Goal: Task Accomplishment & Management: Complete application form

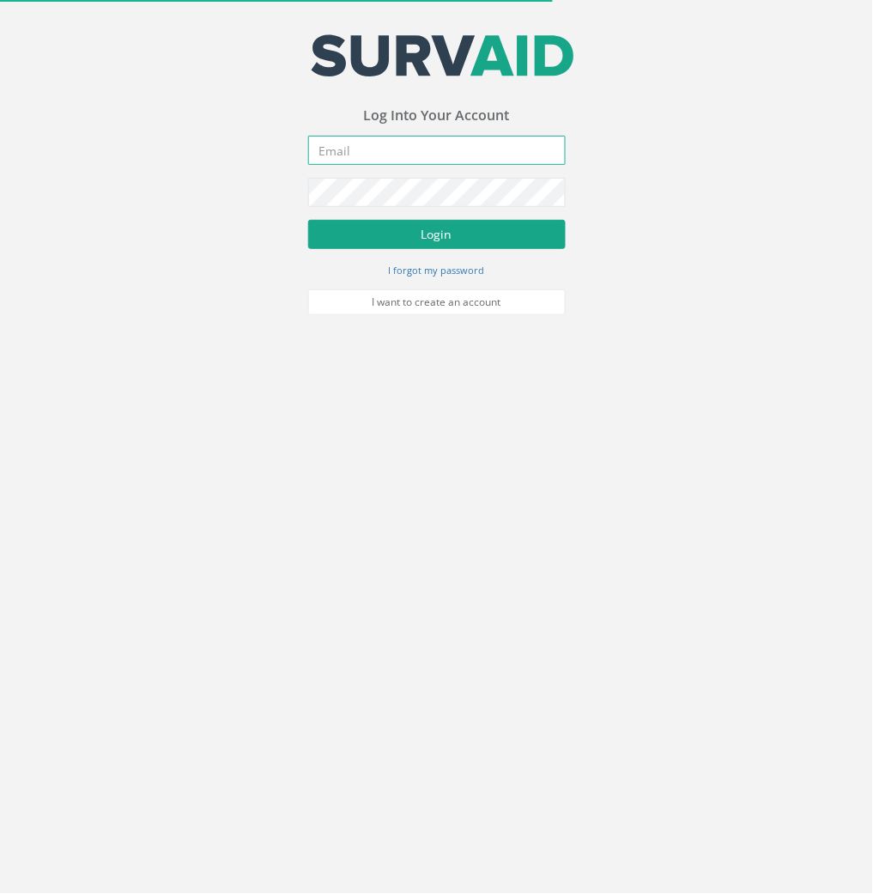
type input "[EMAIL_ADDRESS][DOMAIN_NAME]"
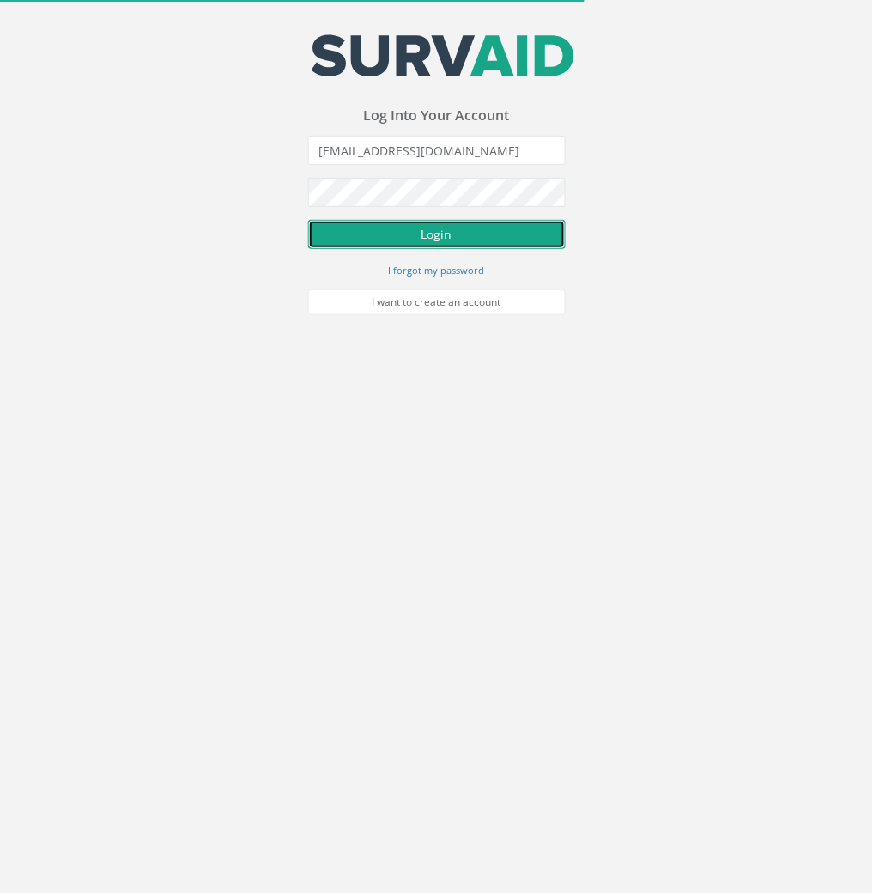
click at [391, 242] on button "Login" at bounding box center [437, 234] width 258 height 29
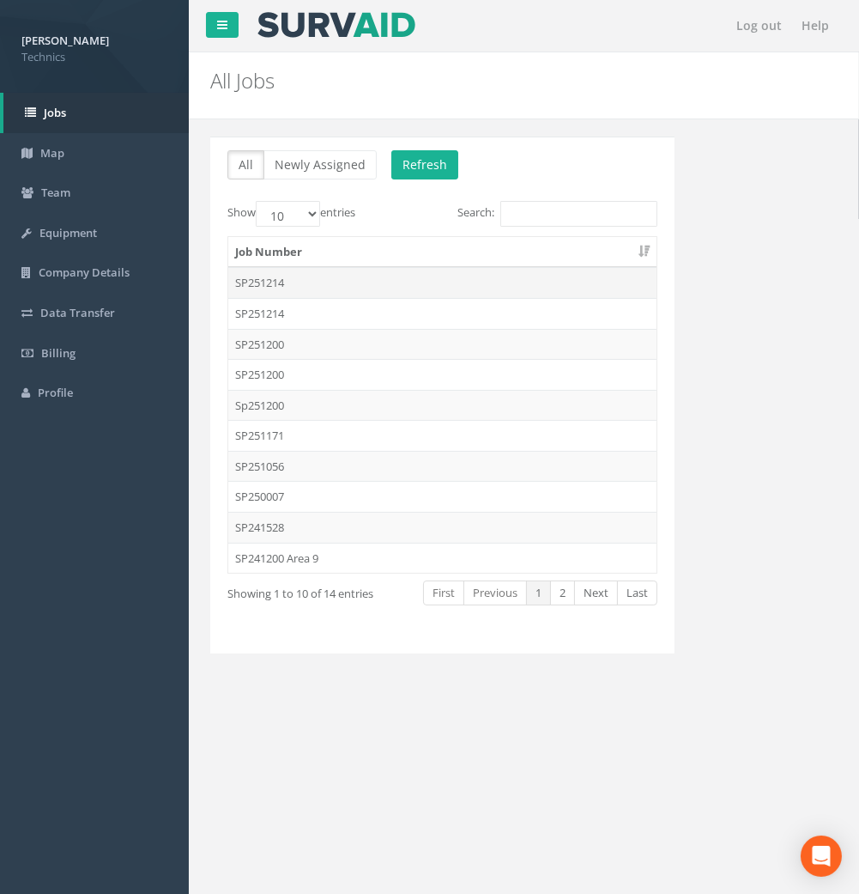
click at [290, 277] on td "SP251214" at bounding box center [442, 282] width 428 height 31
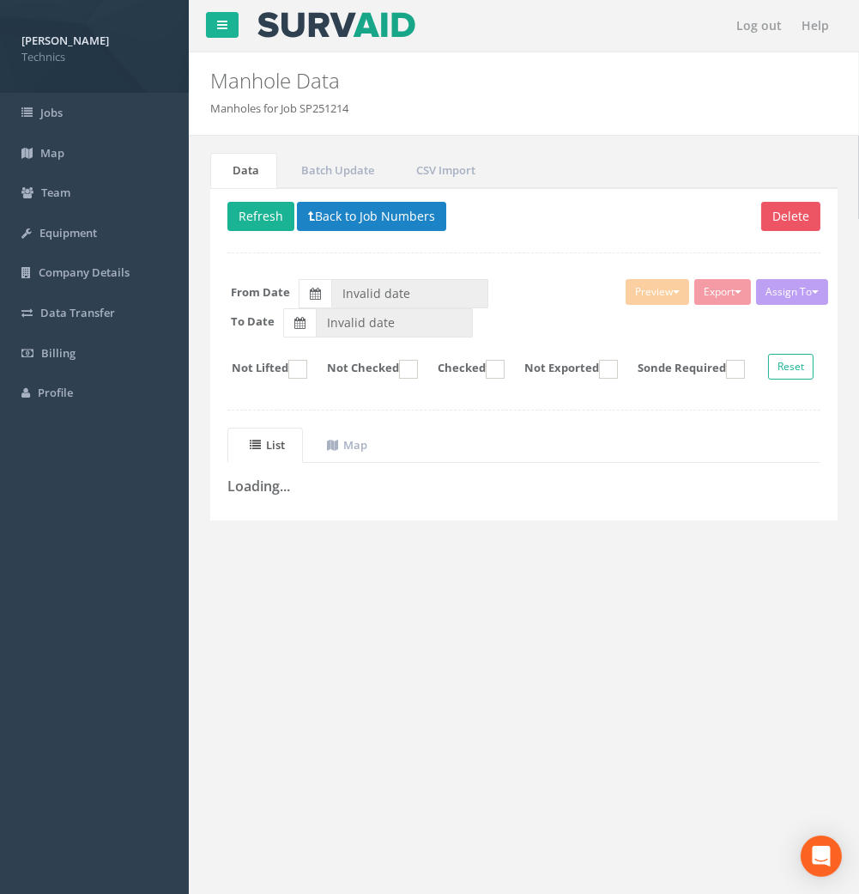
type input "[DATE]"
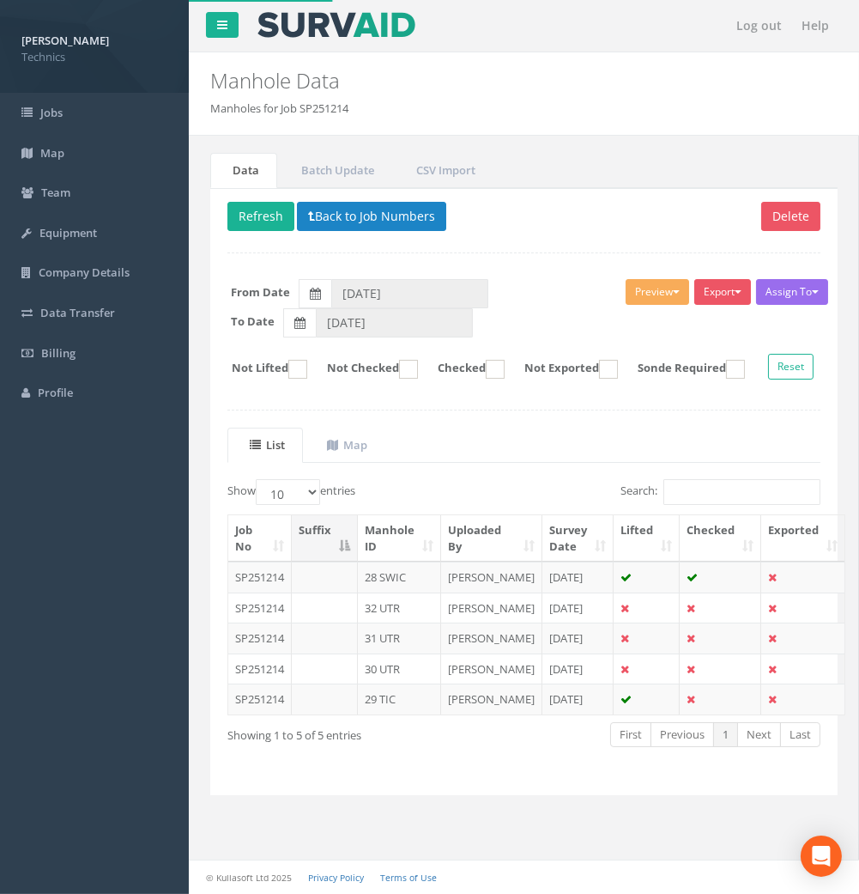
scroll to position [57, 0]
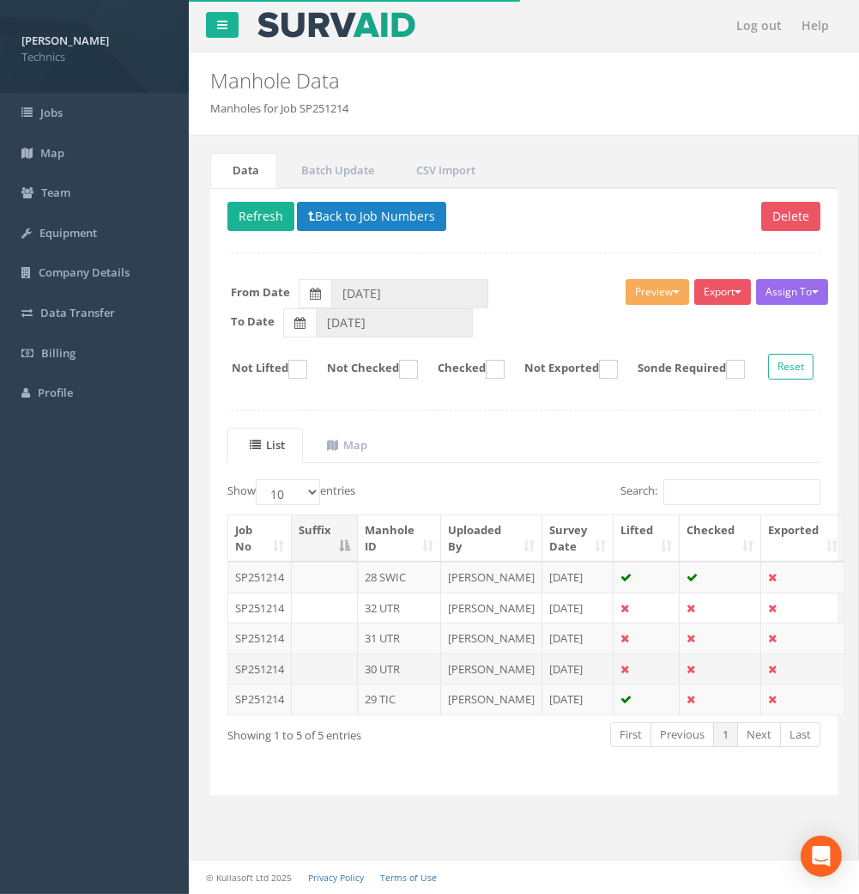
click at [397, 682] on td "30 UTR" at bounding box center [399, 668] width 83 height 31
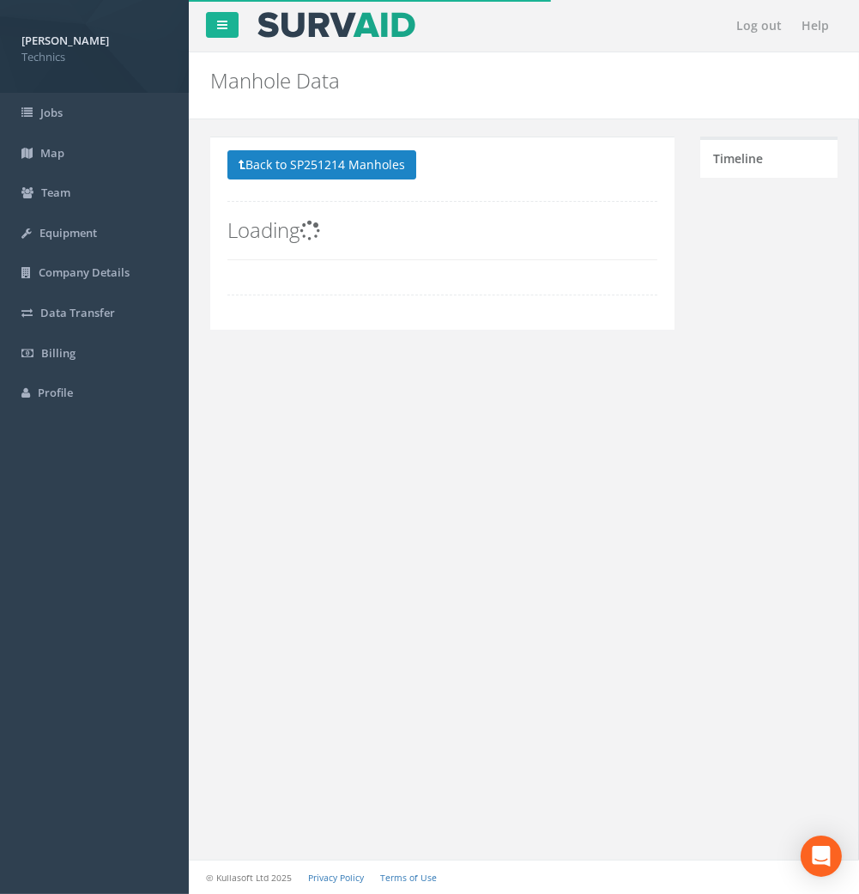
scroll to position [0, 0]
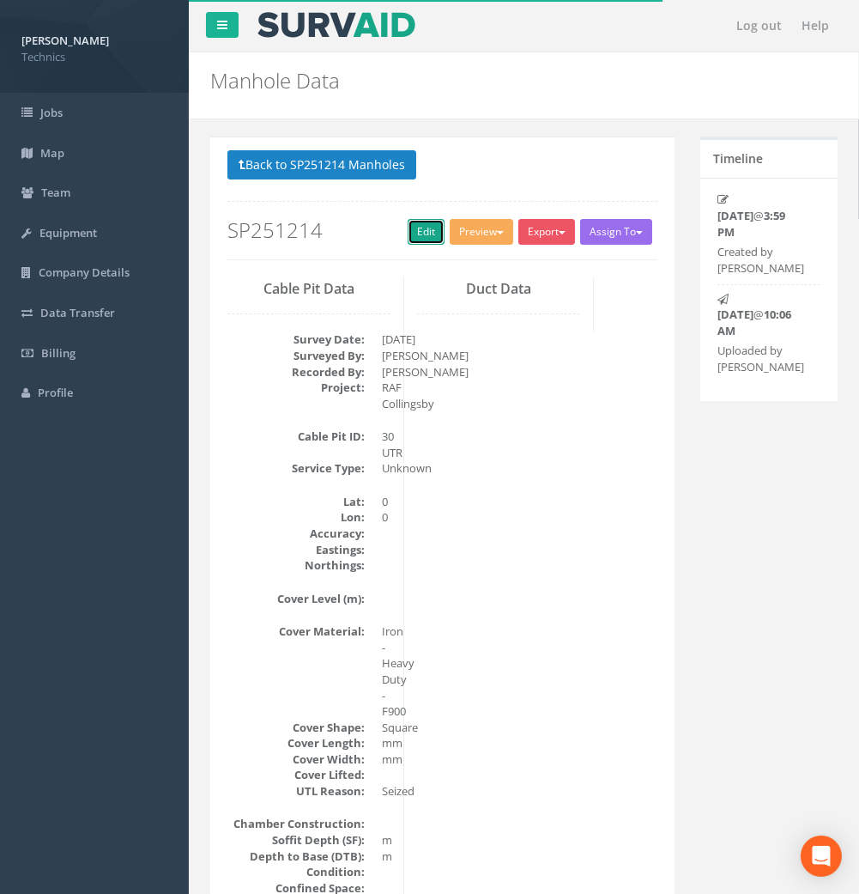
click at [421, 239] on link "Edit" at bounding box center [426, 232] width 37 height 26
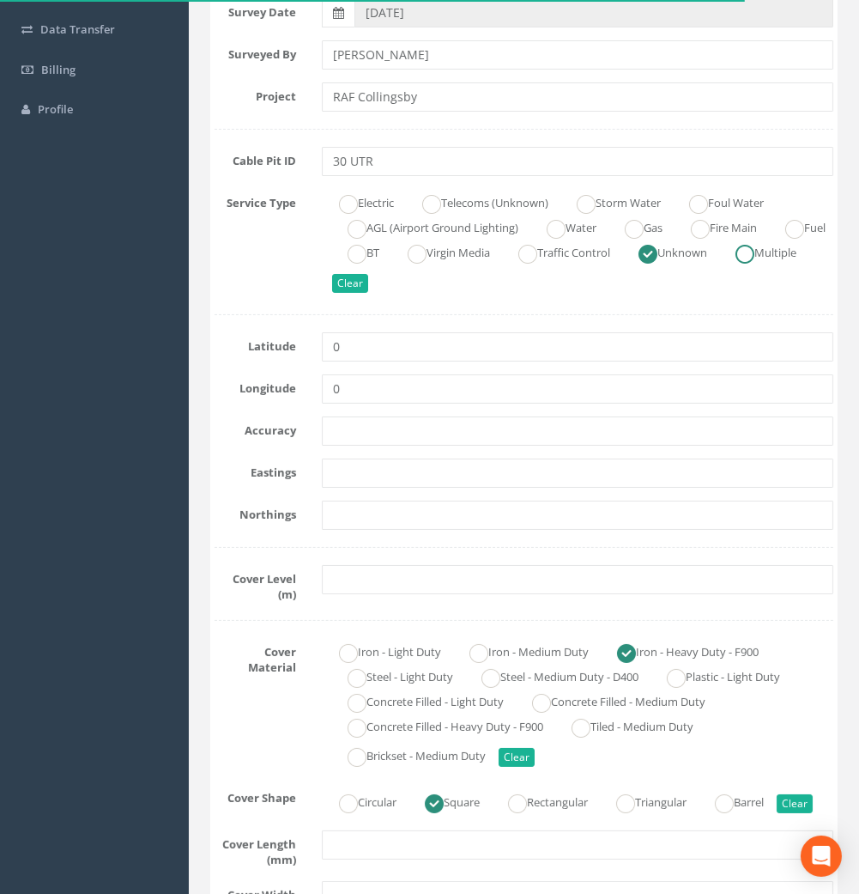
scroll to position [286, 0]
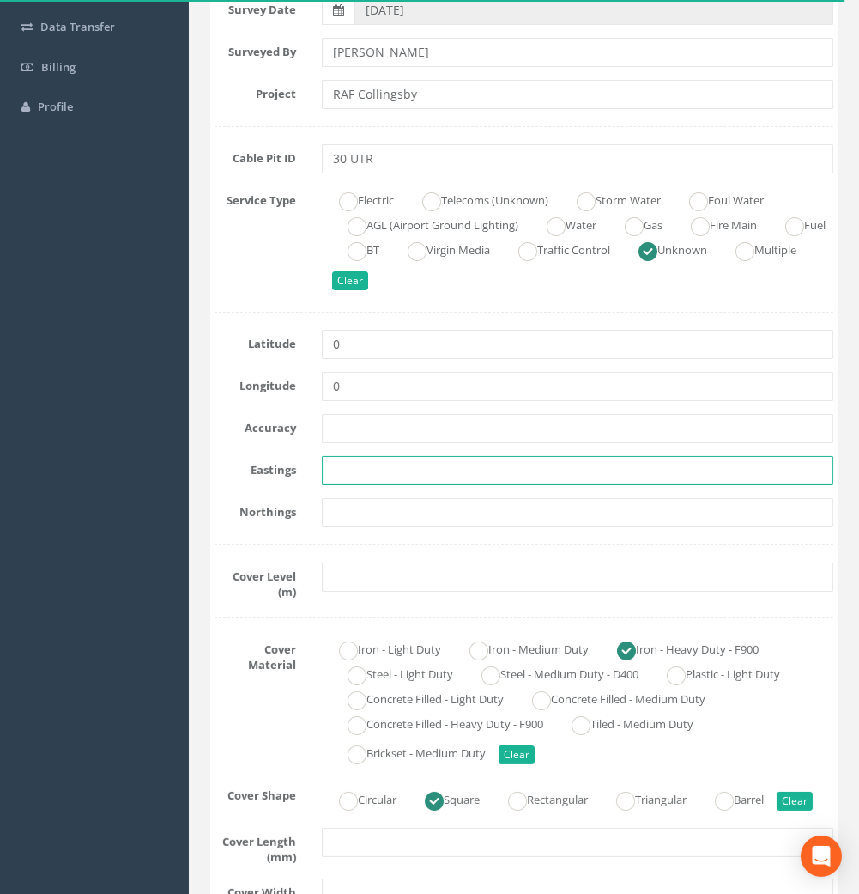
click at [355, 476] on input "text" at bounding box center [578, 470] width 512 height 29
paste input "523081.2554"
type input "523081.2554"
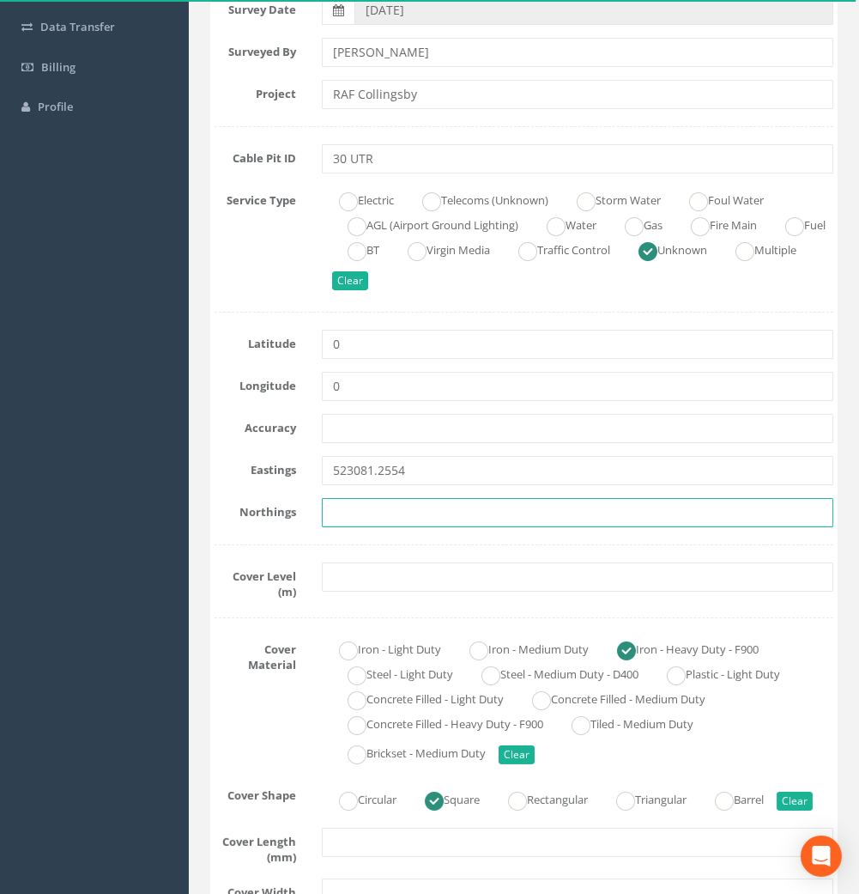
click at [416, 501] on input "text" at bounding box center [578, 512] width 512 height 29
paste input "355917.6644"
type input "355917.6644"
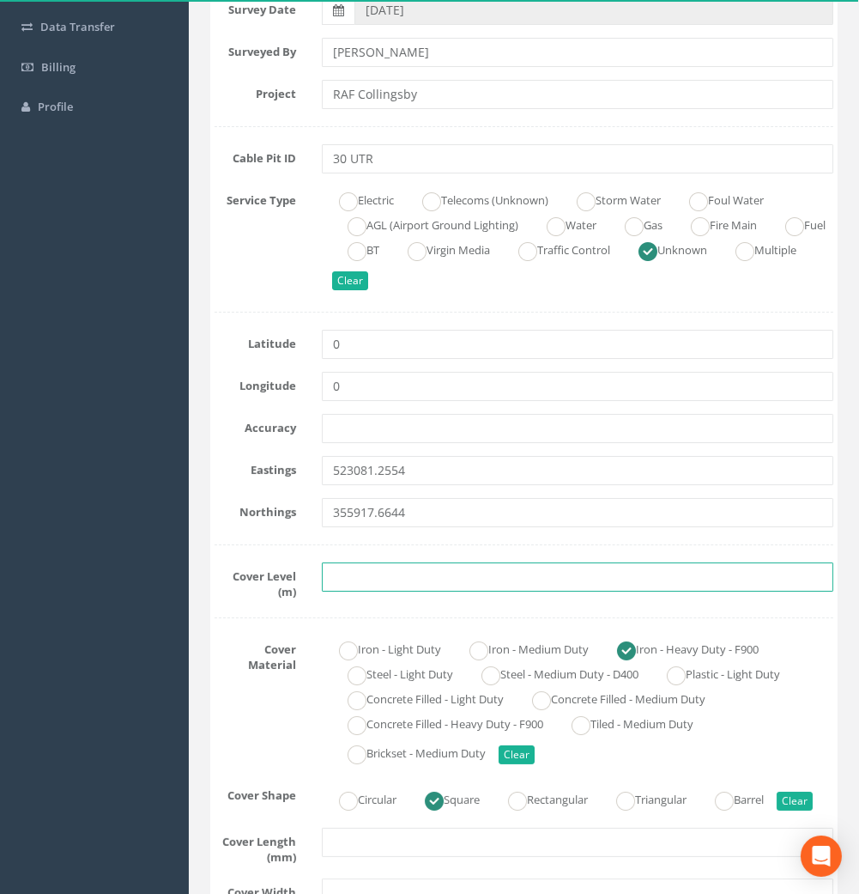
click at [350, 570] on input "text" at bounding box center [578, 576] width 512 height 29
paste input "4.55"
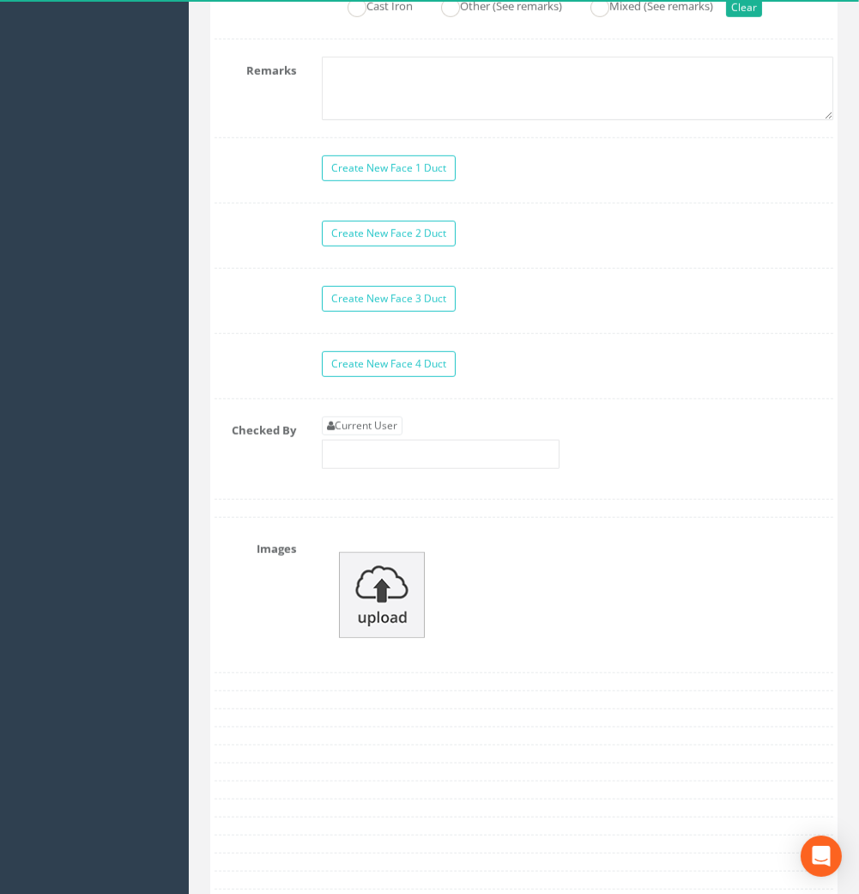
scroll to position [1717, 0]
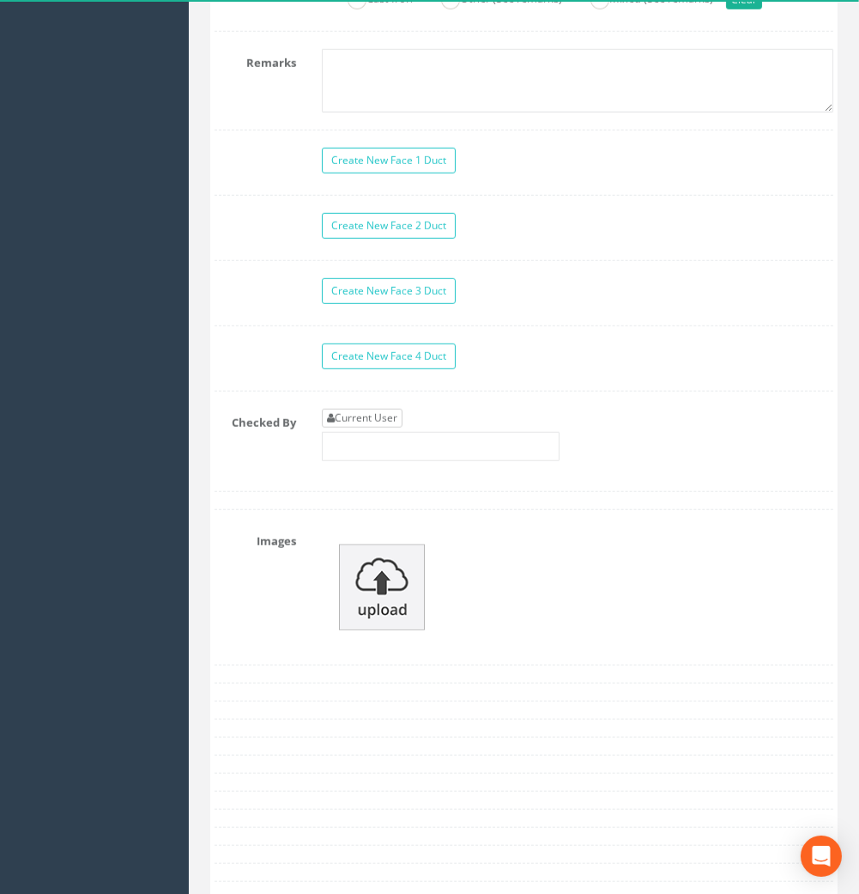
type input "4.55"
click at [361, 427] on link "Current User" at bounding box center [362, 418] width 81 height 19
type input "[PERSON_NAME]"
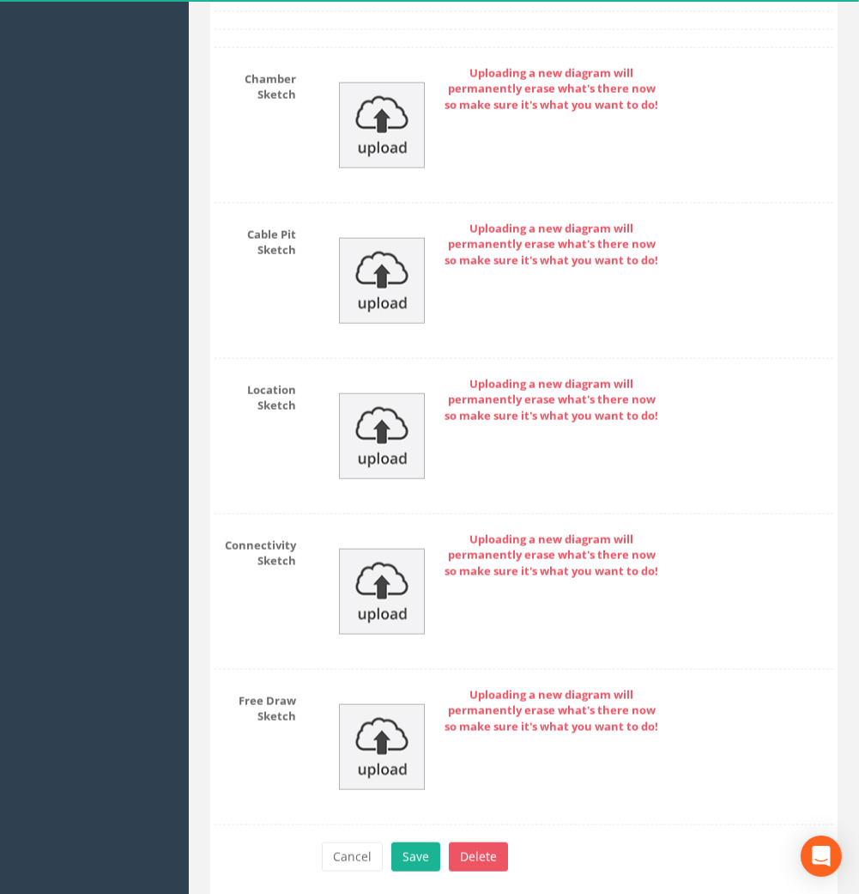
scroll to position [2666, 0]
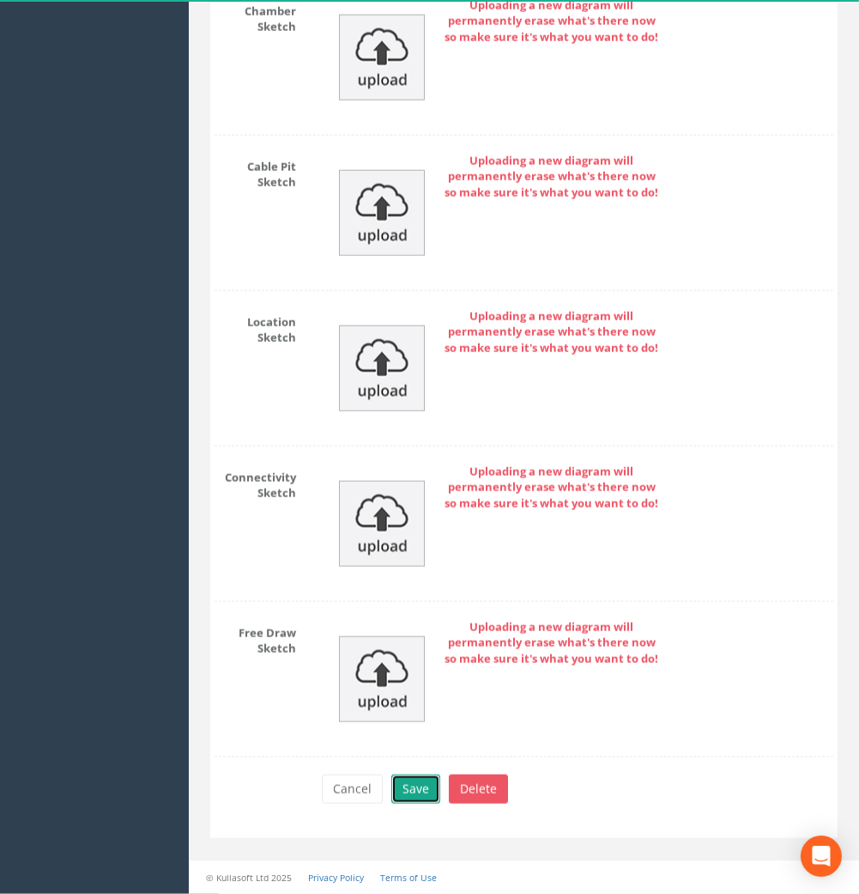
click at [423, 791] on button "Save" at bounding box center [415, 788] width 49 height 29
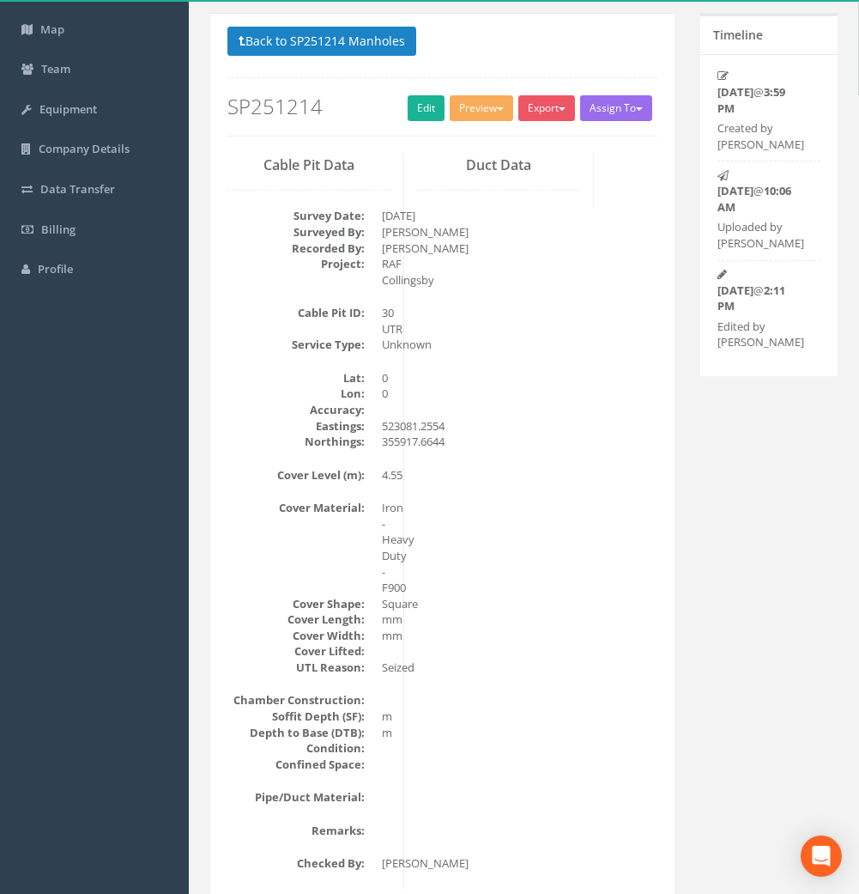
scroll to position [0, 0]
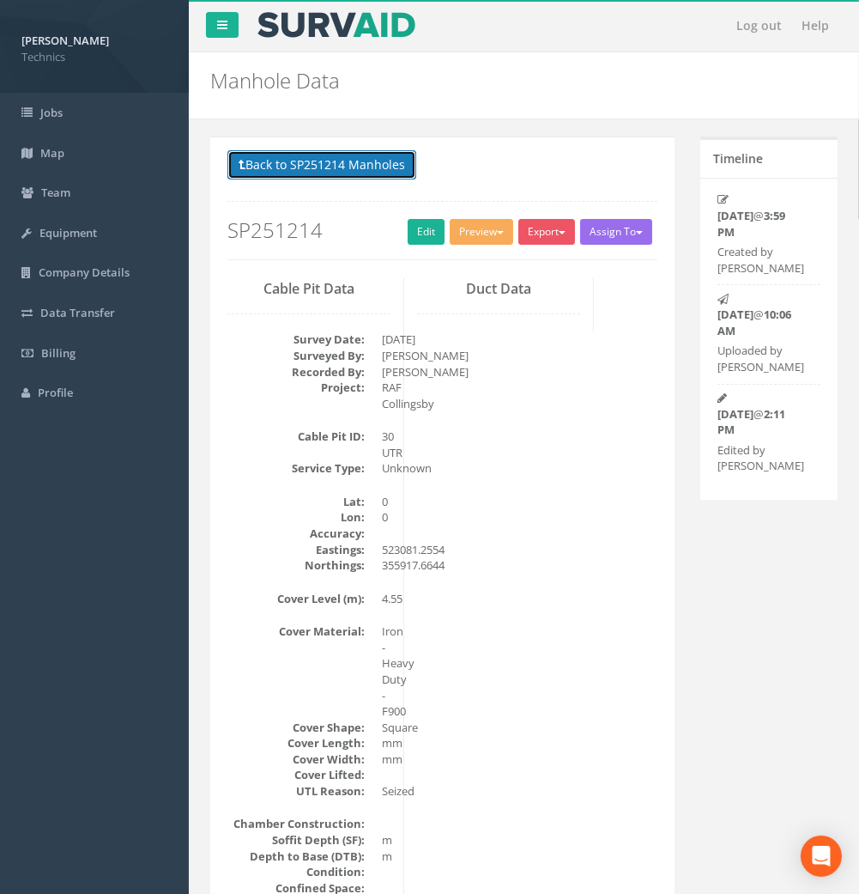
click at [346, 170] on button "Back to SP251214 Manholes" at bounding box center [321, 164] width 189 height 29
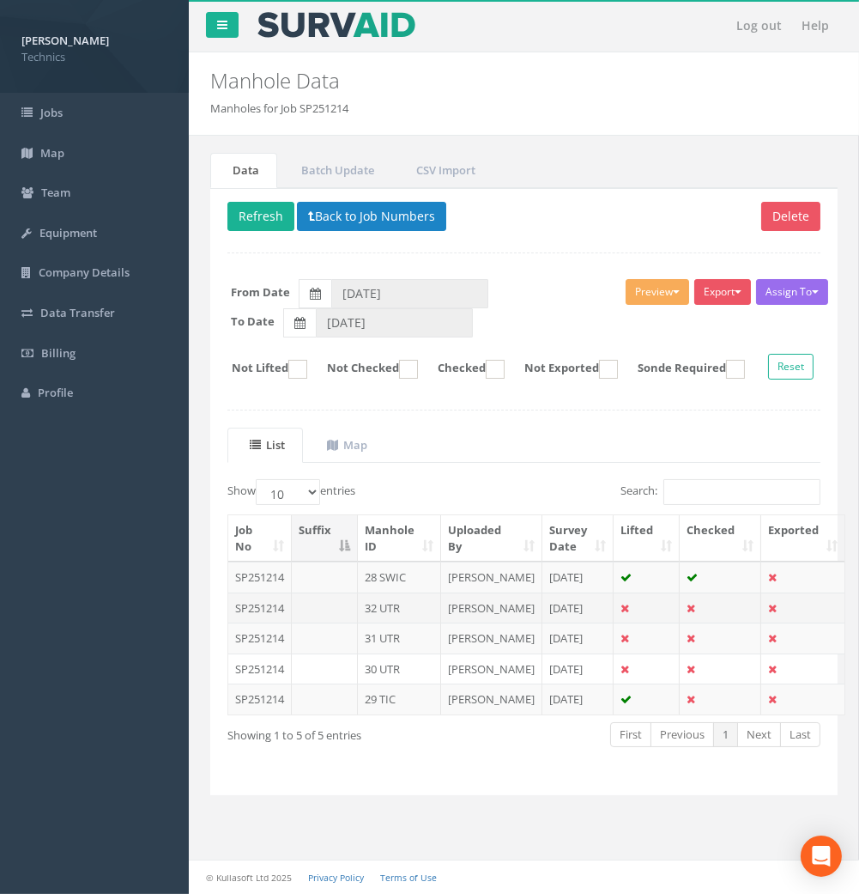
click at [395, 623] on td "32 UTR" at bounding box center [399, 607] width 83 height 31
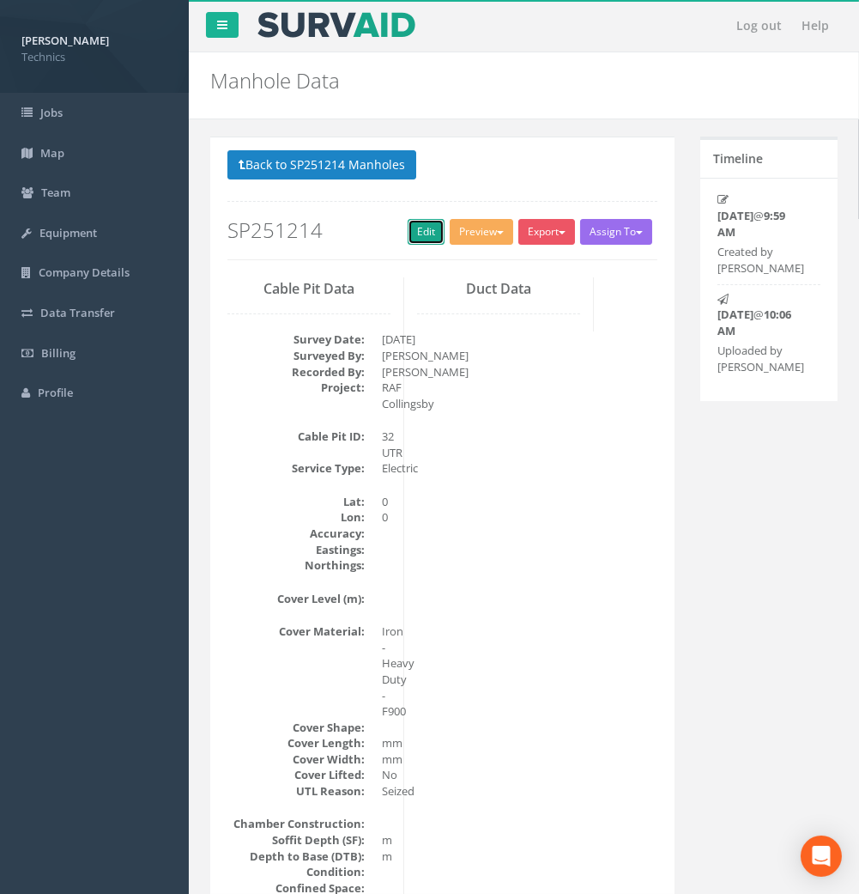
click at [416, 238] on link "Edit" at bounding box center [426, 232] width 37 height 26
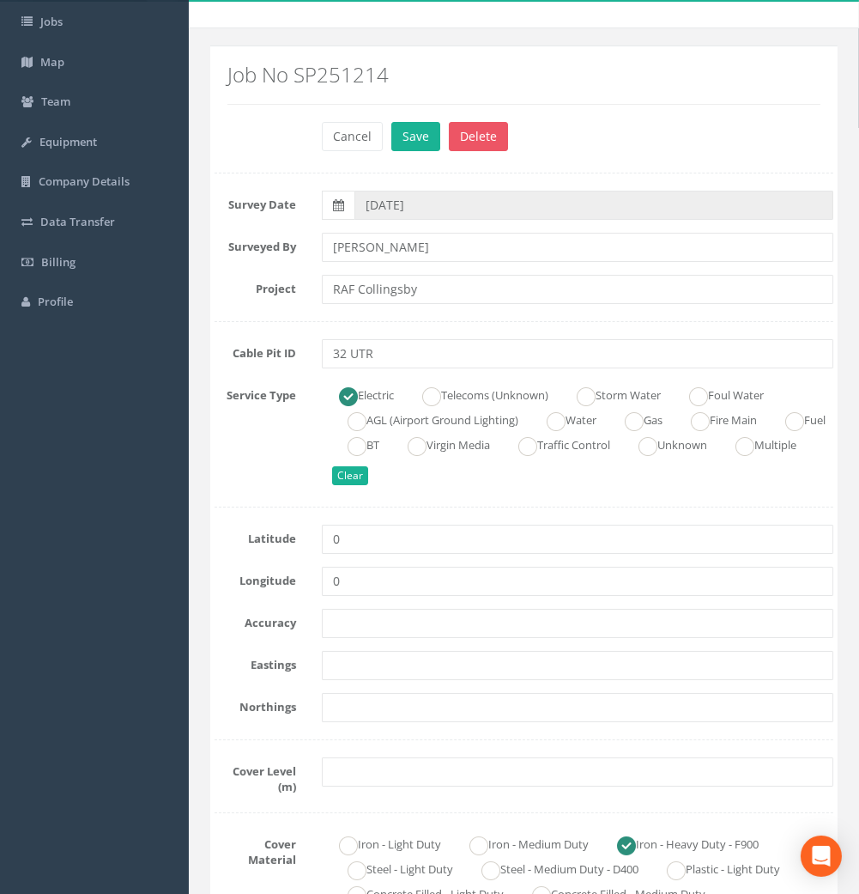
scroll to position [191, 0]
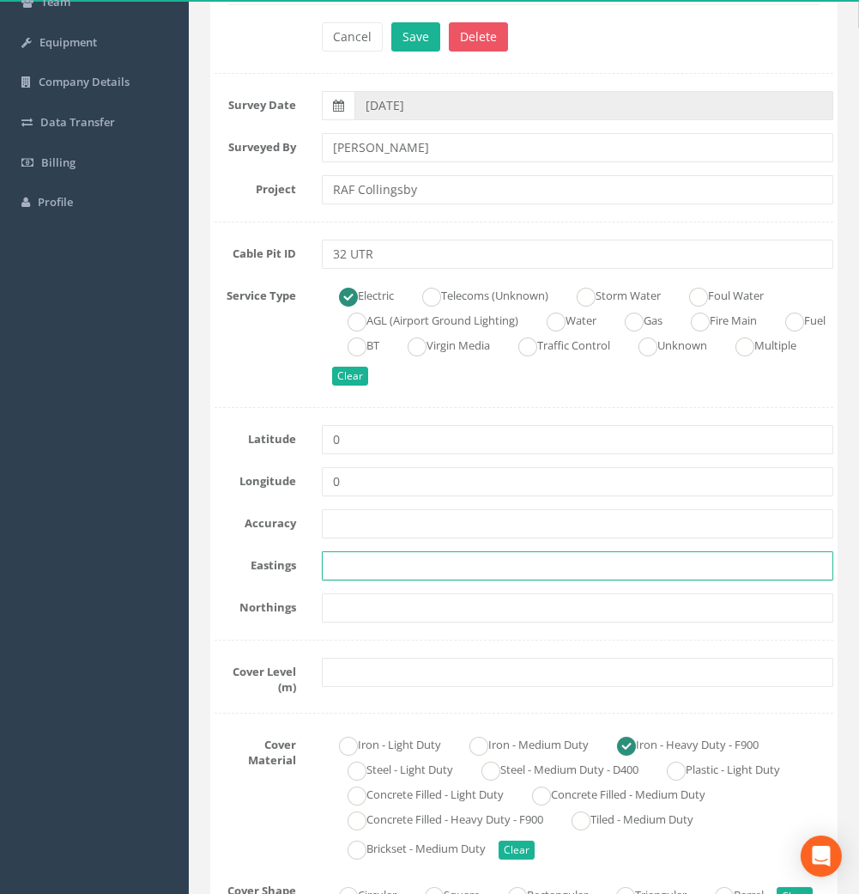
click at [358, 561] on input "text" at bounding box center [578, 565] width 512 height 29
paste input "523095.7044"
type input "523095.7044"
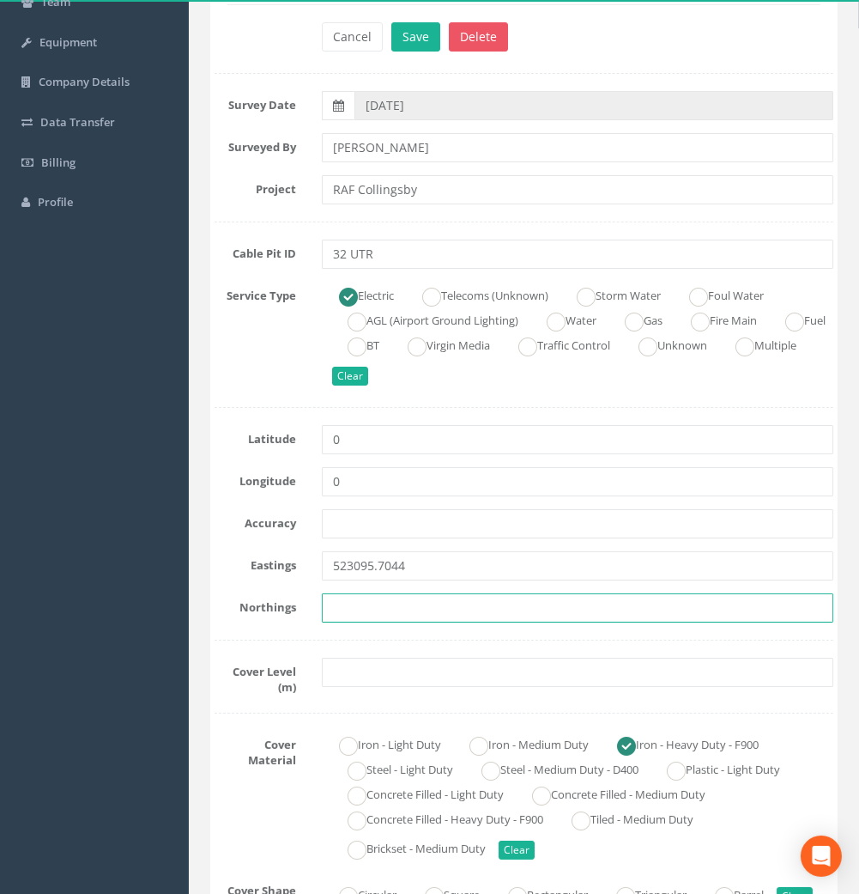
click at [361, 605] on input "text" at bounding box center [578, 607] width 512 height 29
paste input "355871.6604"
type input "355871.6604"
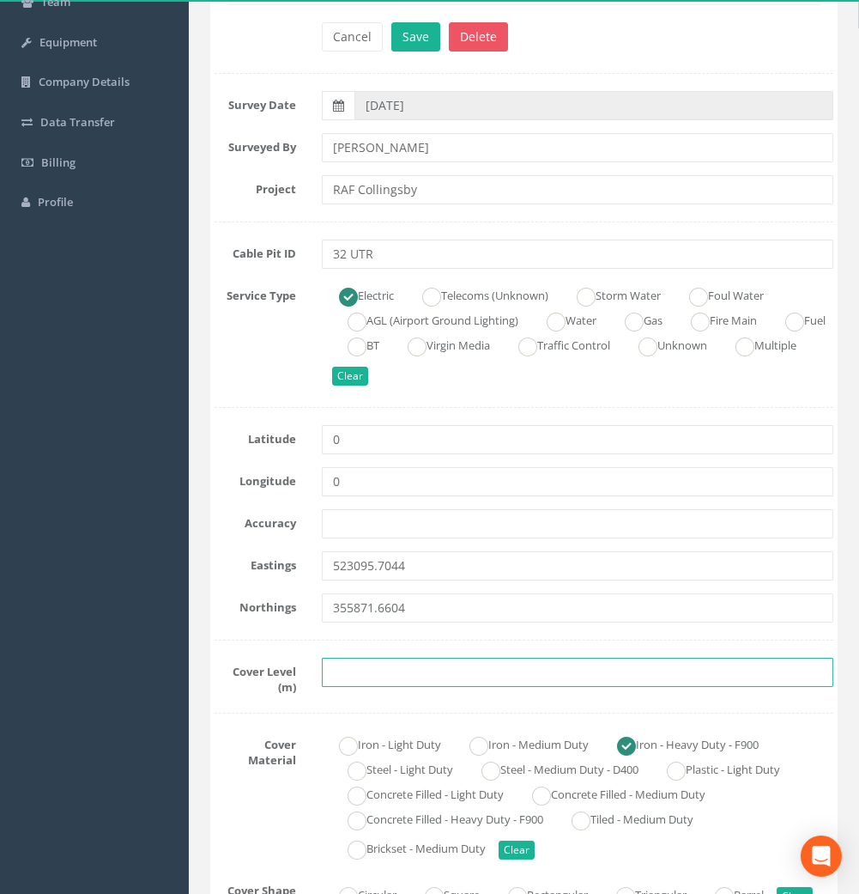
click at [349, 668] on input "text" at bounding box center [578, 672] width 512 height 29
paste input "4.73"
type input "4.73"
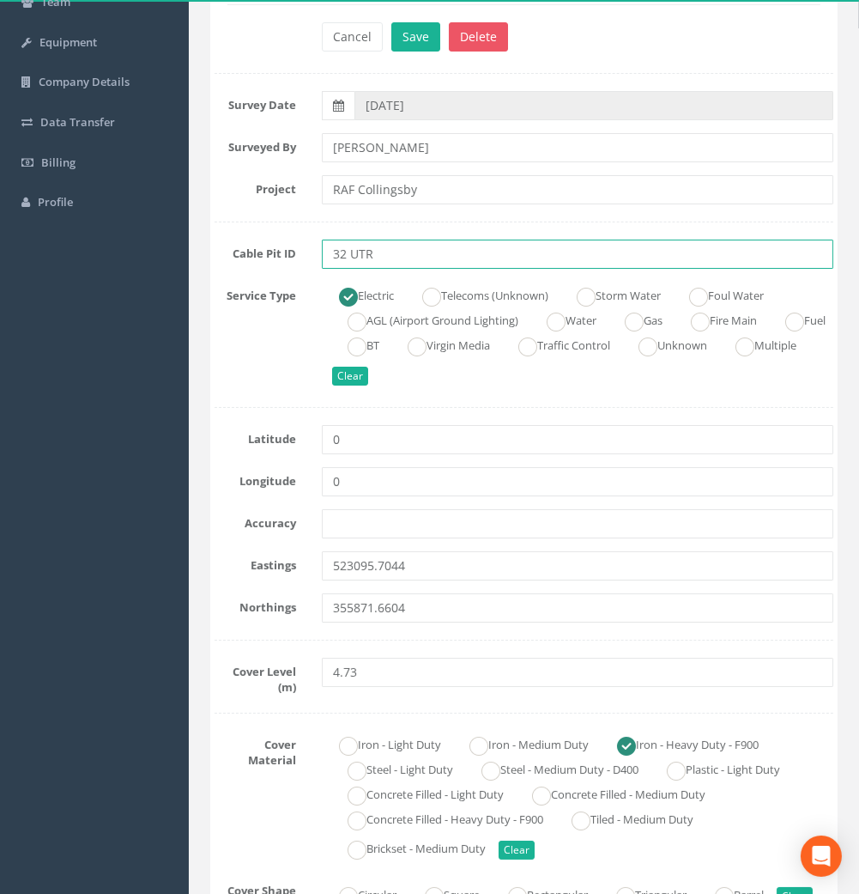
click at [384, 253] on input "32 UTR" at bounding box center [578, 253] width 512 height 29
type input "32 UMH"
click at [658, 346] on ins at bounding box center [648, 346] width 19 height 19
radio input "false"
radio input "true"
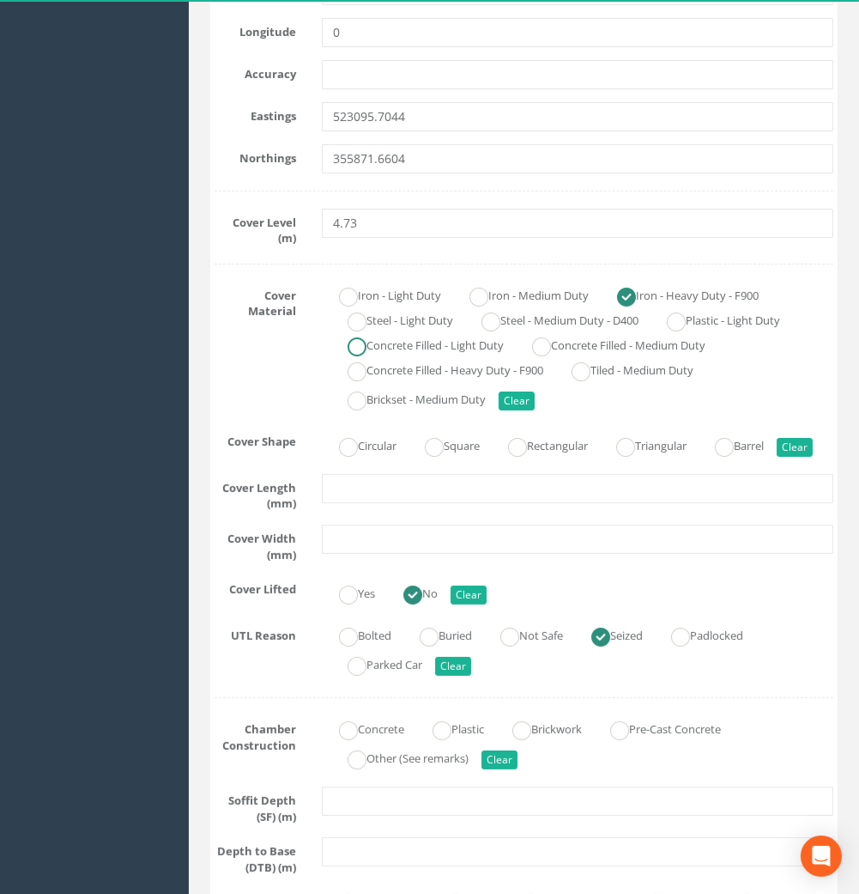
scroll to position [858, 0]
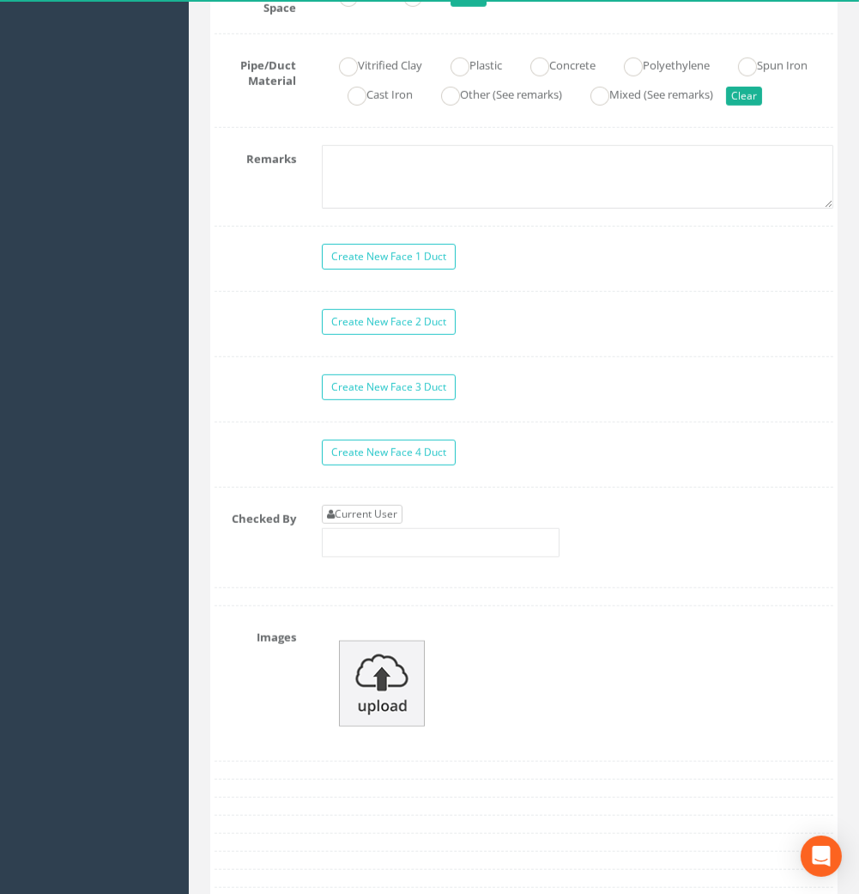
type input "32 UMH"
click at [395, 524] on link "Current User" at bounding box center [362, 514] width 81 height 19
type input "[PERSON_NAME]"
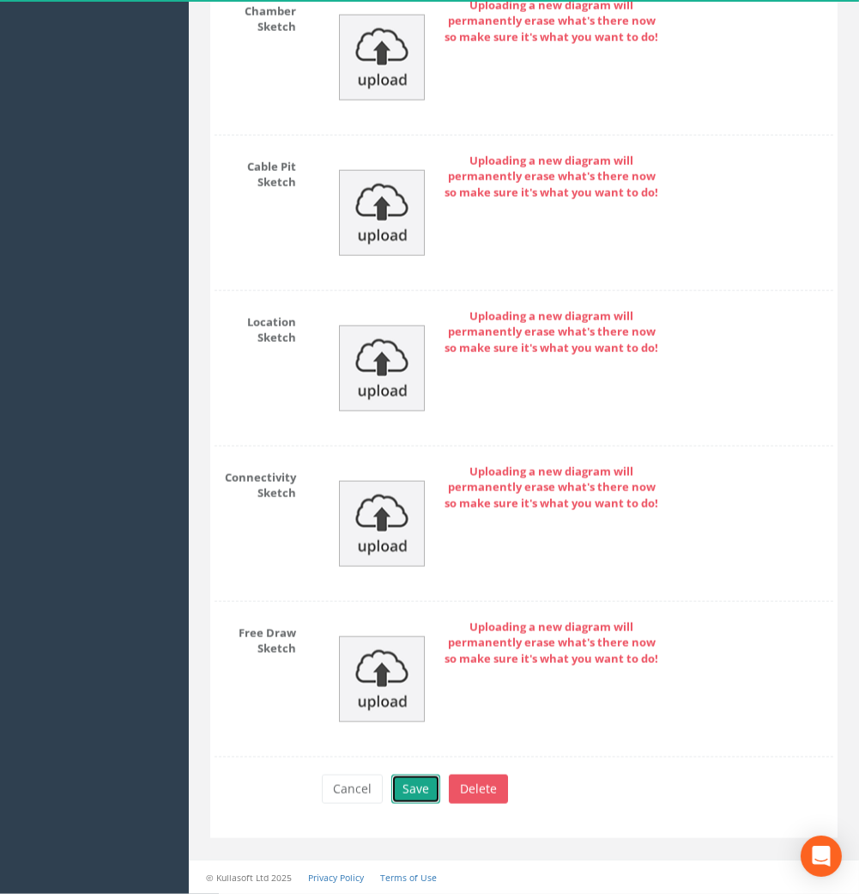
click at [405, 785] on button "Save" at bounding box center [415, 788] width 49 height 29
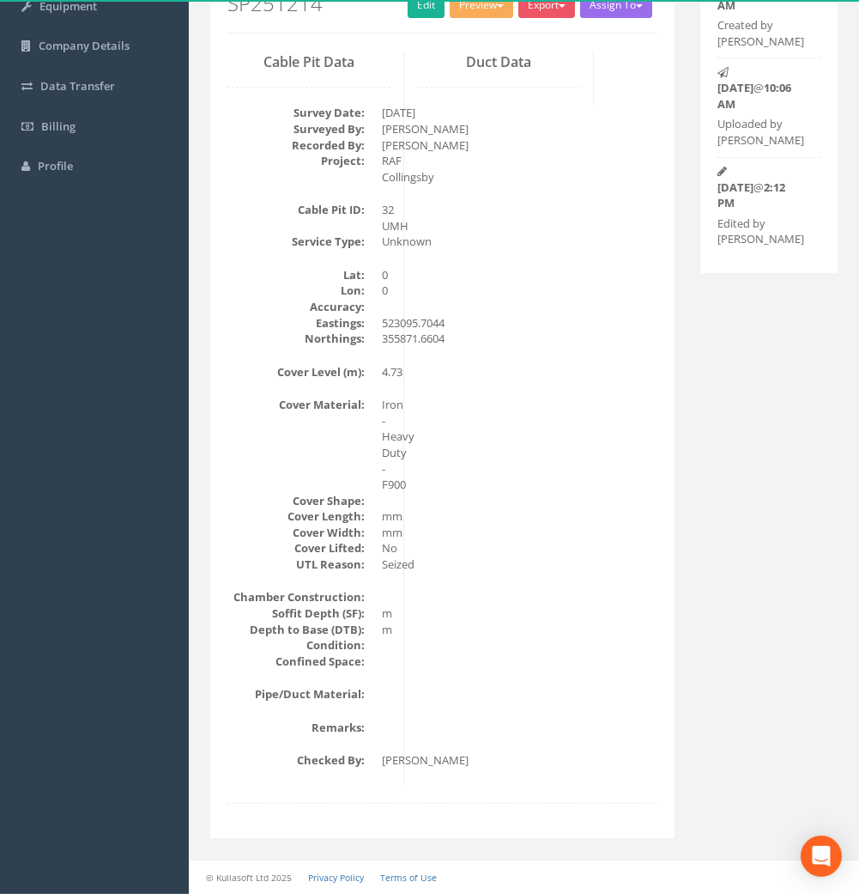
scroll to position [0, 0]
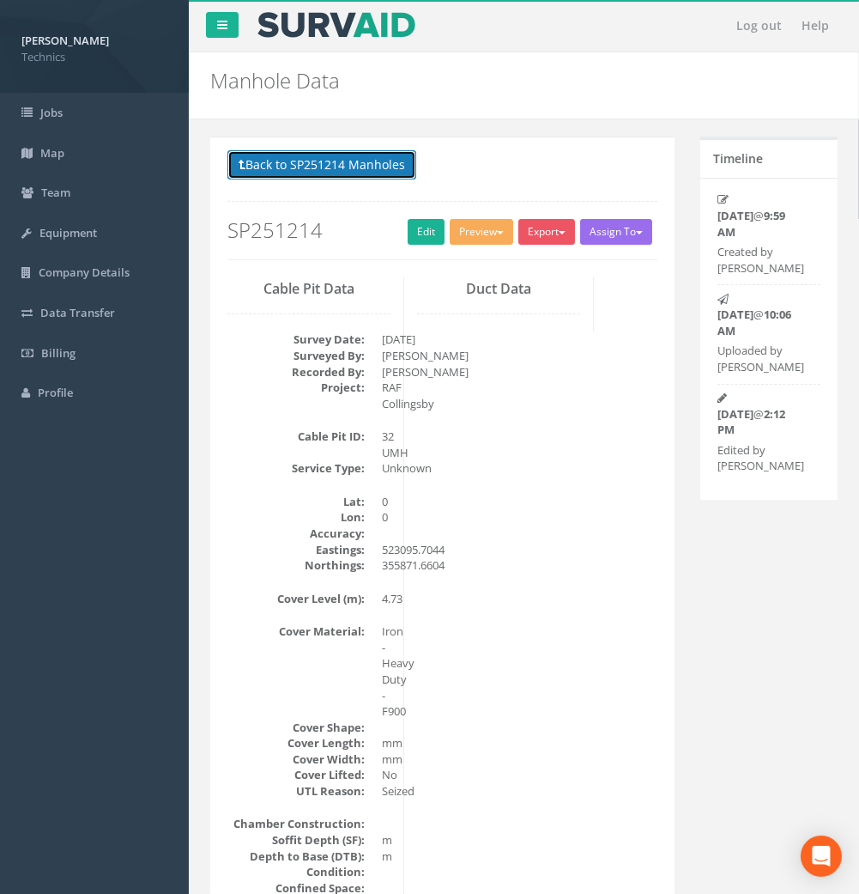
click at [302, 168] on button "Back to SP251214 Manholes" at bounding box center [321, 164] width 189 height 29
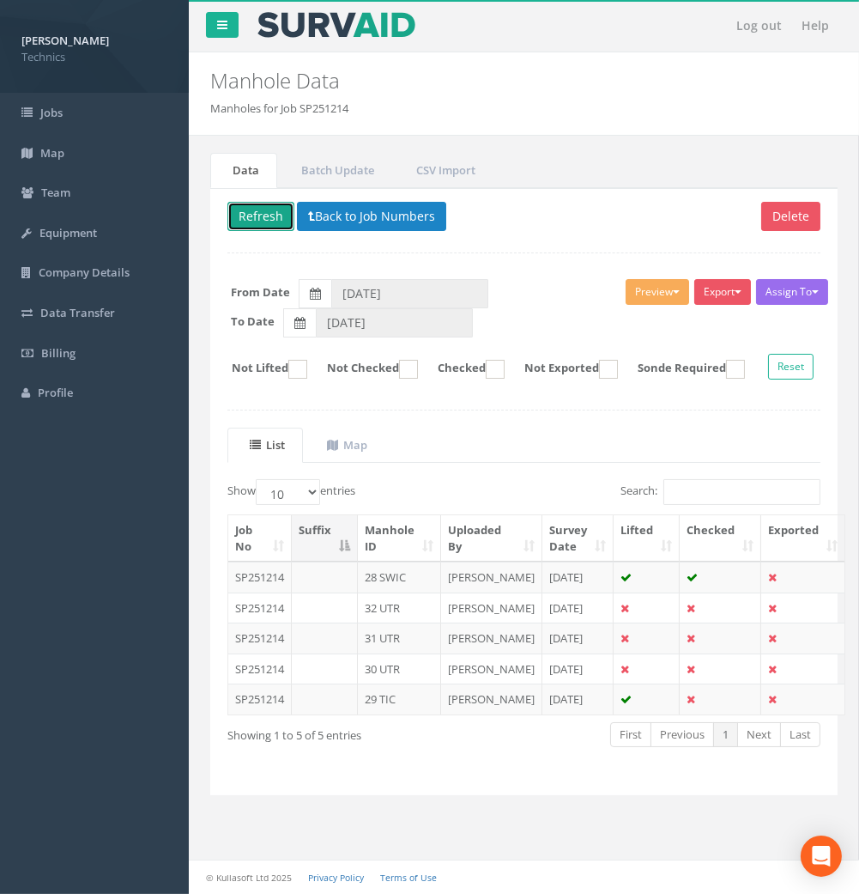
click at [256, 210] on button "Refresh" at bounding box center [260, 216] width 67 height 29
click at [390, 653] on td "31 UTR" at bounding box center [399, 637] width 83 height 31
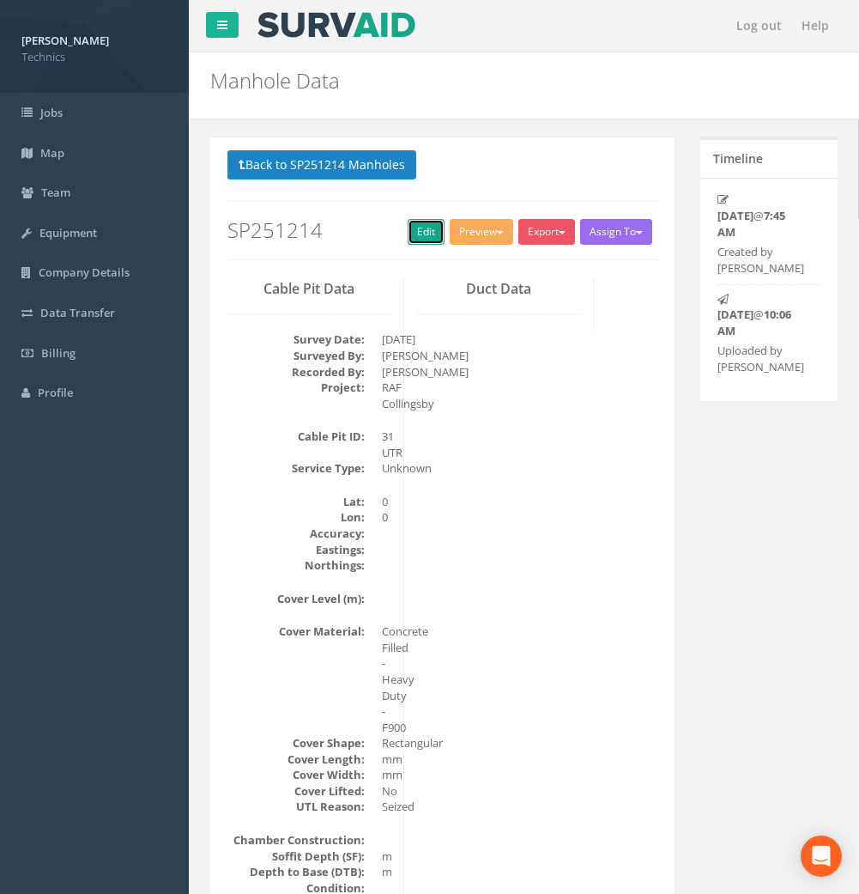
click at [415, 227] on link "Edit" at bounding box center [426, 232] width 37 height 26
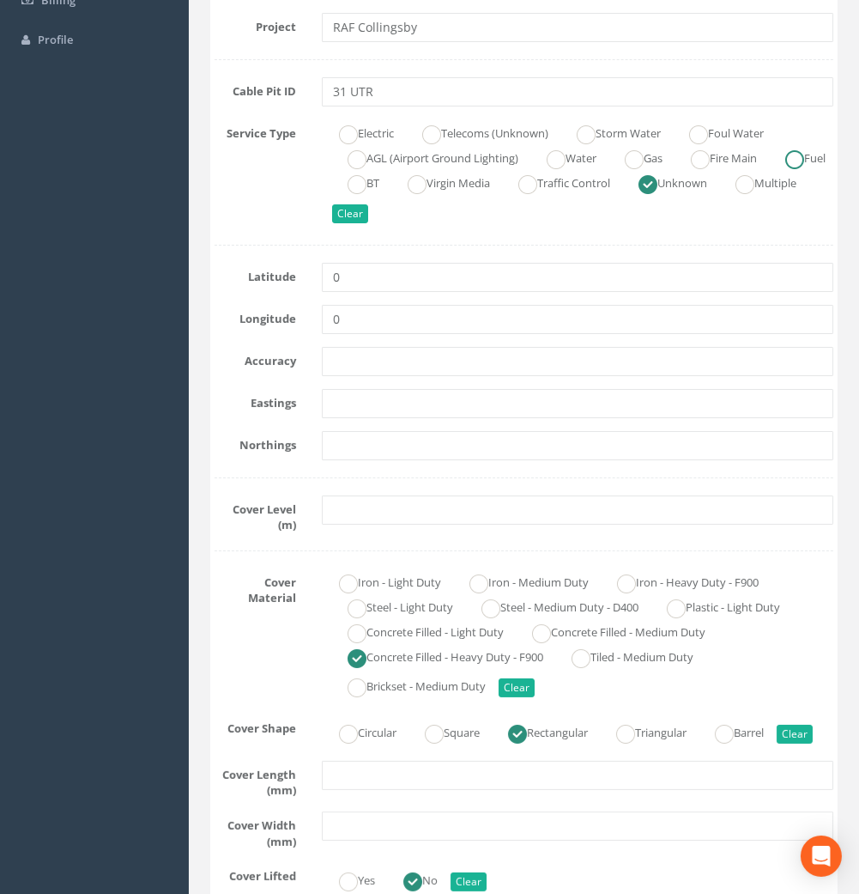
scroll to position [381, 0]
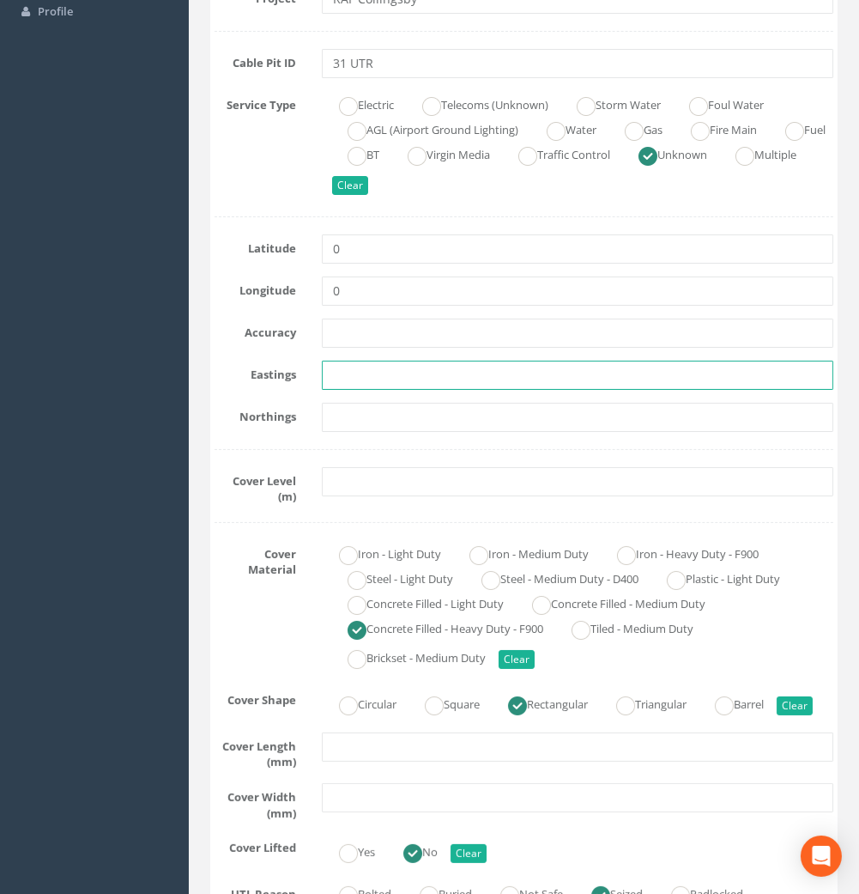
click at [349, 375] on input "text" at bounding box center [578, 375] width 512 height 29
paste input "523017.9404"
type input "523017.9404"
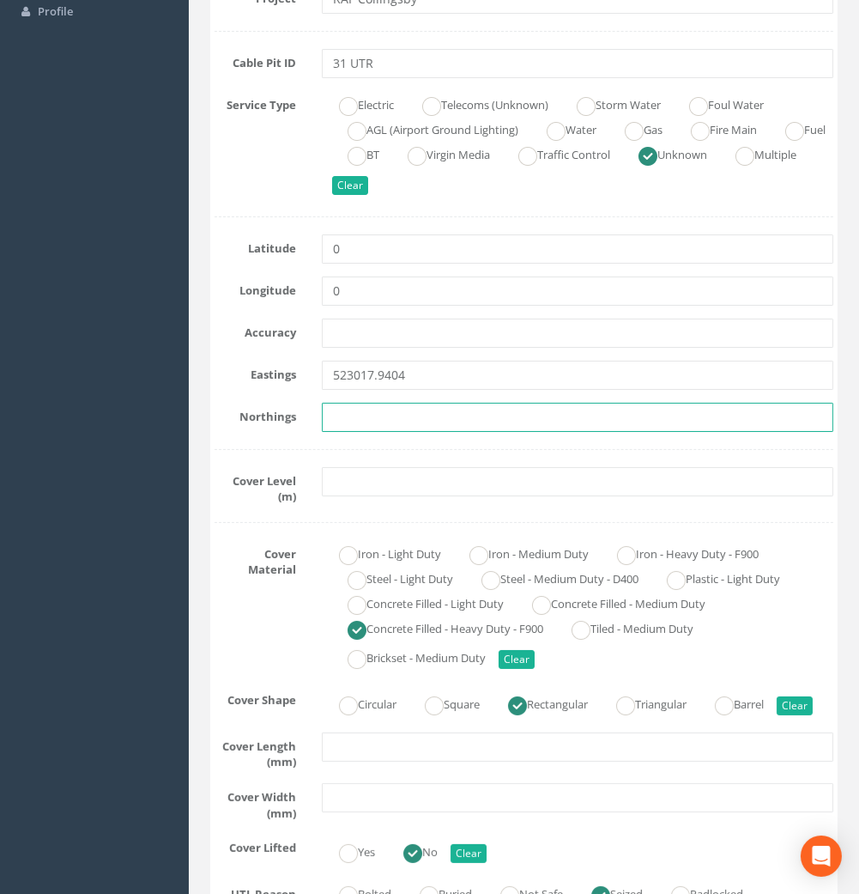
click at [361, 418] on input "text" at bounding box center [578, 417] width 512 height 29
paste input "356008.8124"
type input "356008.8124"
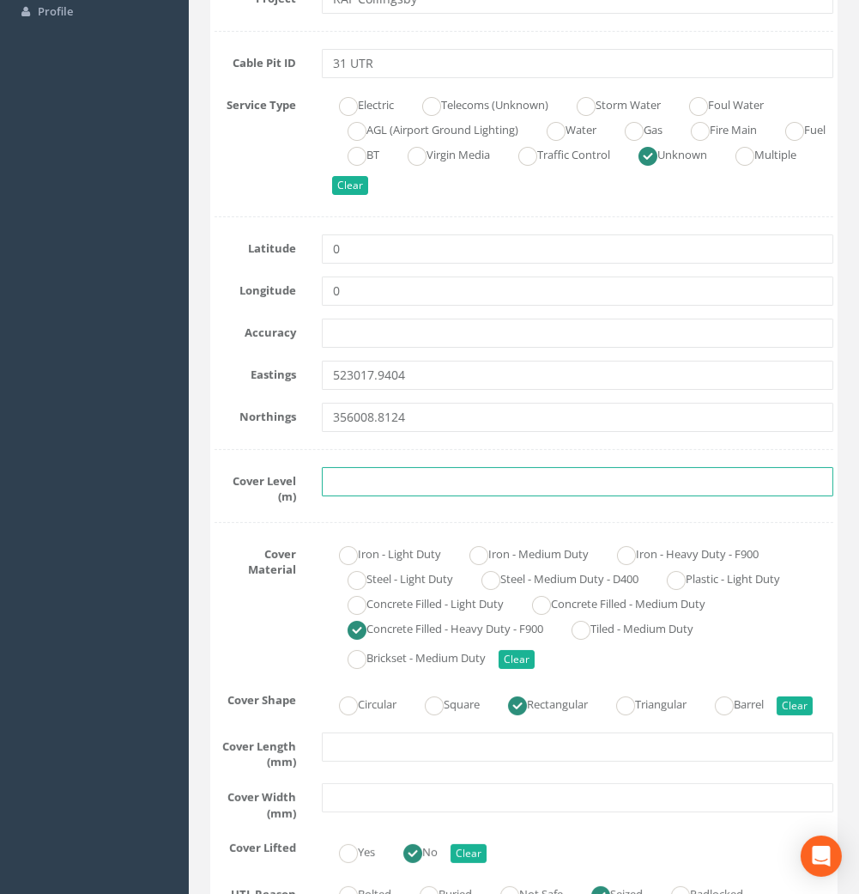
click at [397, 488] on input "text" at bounding box center [578, 481] width 512 height 29
paste input "5.35"
type input "5.35"
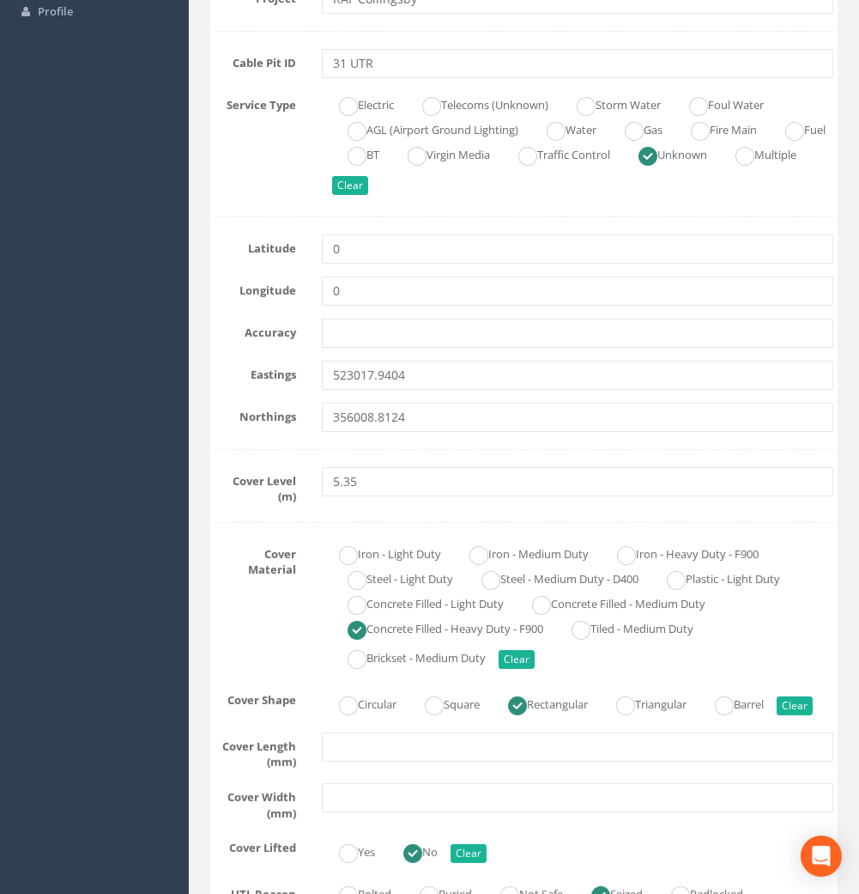
click at [271, 533] on div "Survey Date [DATE] Surveyed By [PERSON_NAME] Project [GEOGRAPHIC_DATA] Cable Pi…" at bounding box center [524, 863] width 619 height 1927
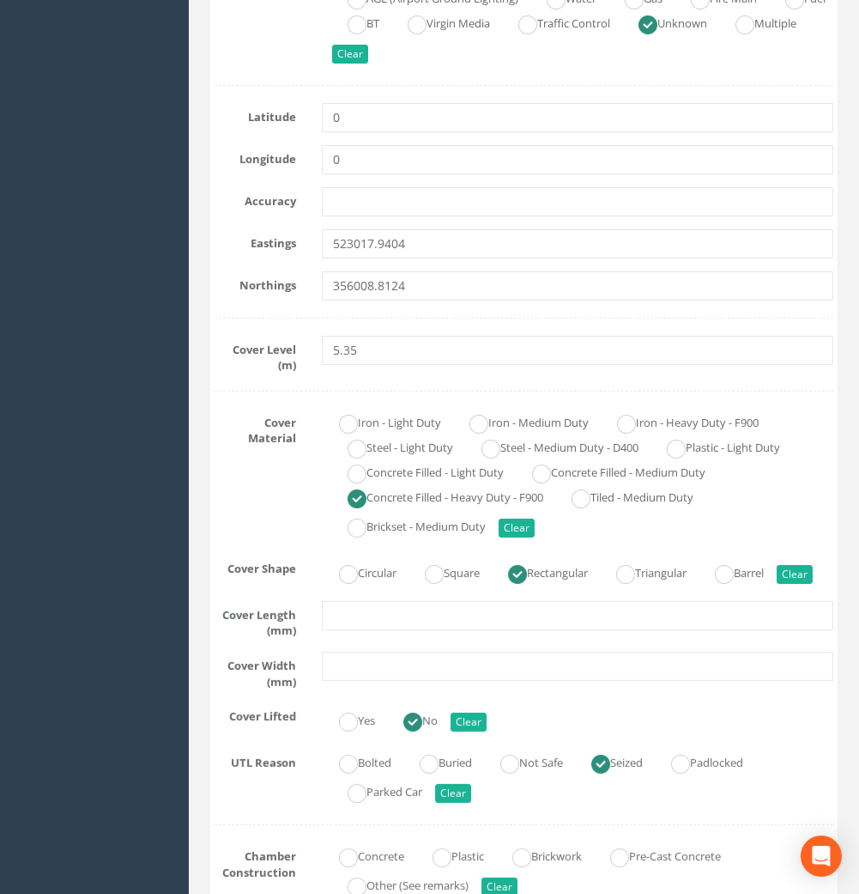
scroll to position [191, 0]
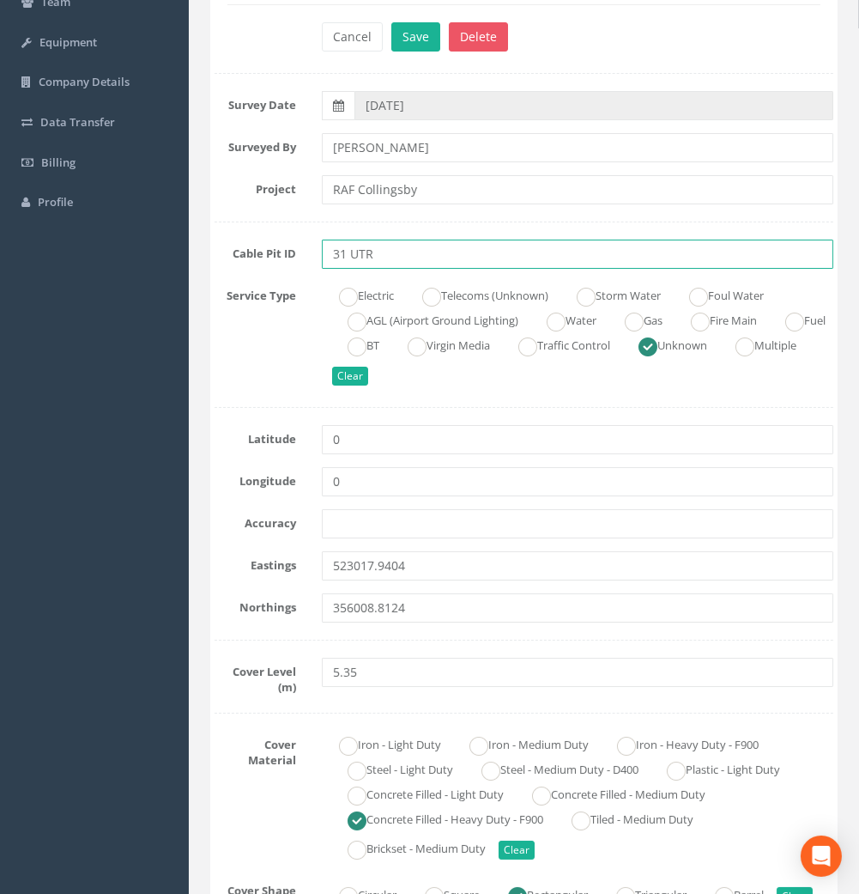
drag, startPoint x: 392, startPoint y: 258, endPoint x: 353, endPoint y: 262, distance: 39.7
click at [353, 262] on input "31 UTR" at bounding box center [578, 253] width 512 height 29
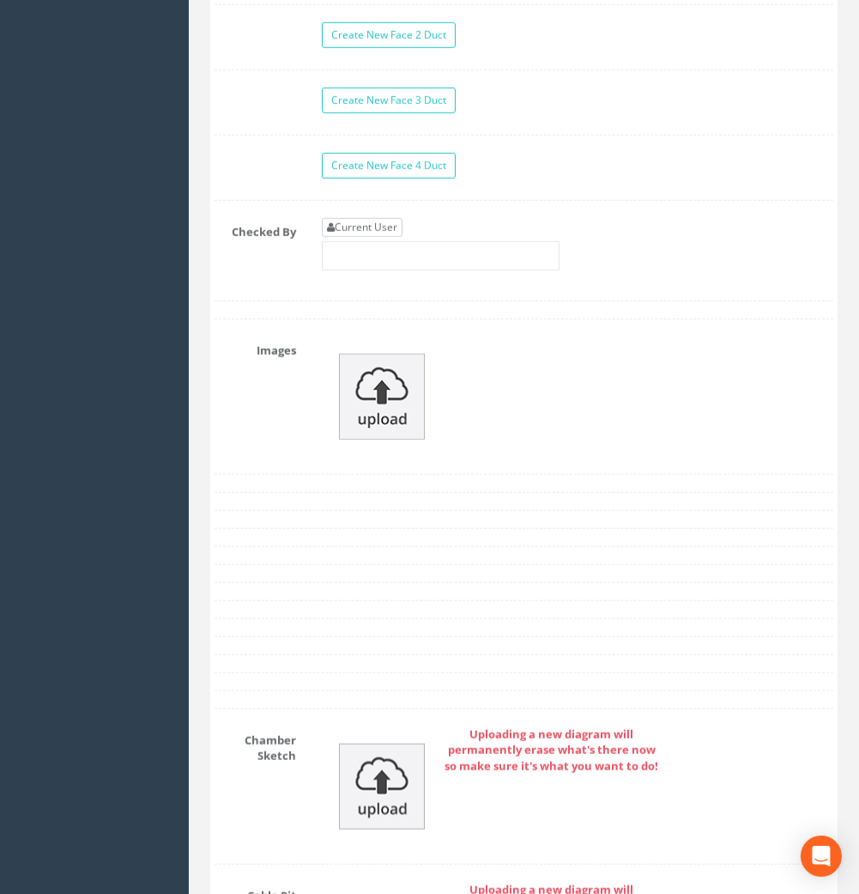
type input "31 UMH"
click at [367, 237] on link "Current User" at bounding box center [362, 227] width 81 height 19
type input "[PERSON_NAME]"
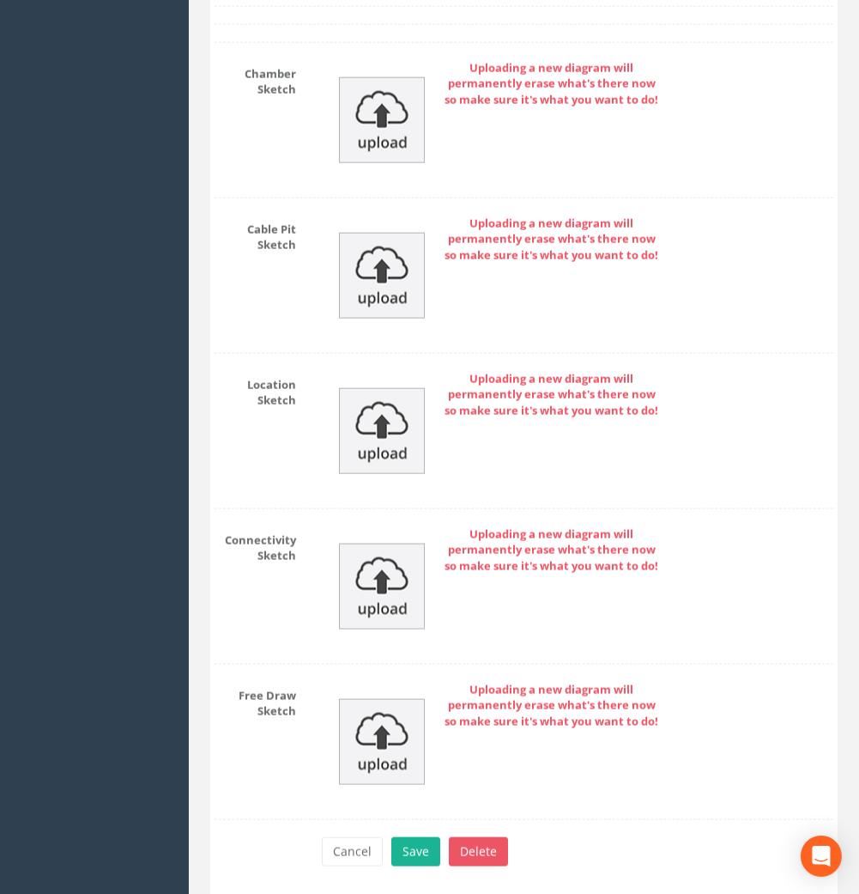
scroll to position [2666, 0]
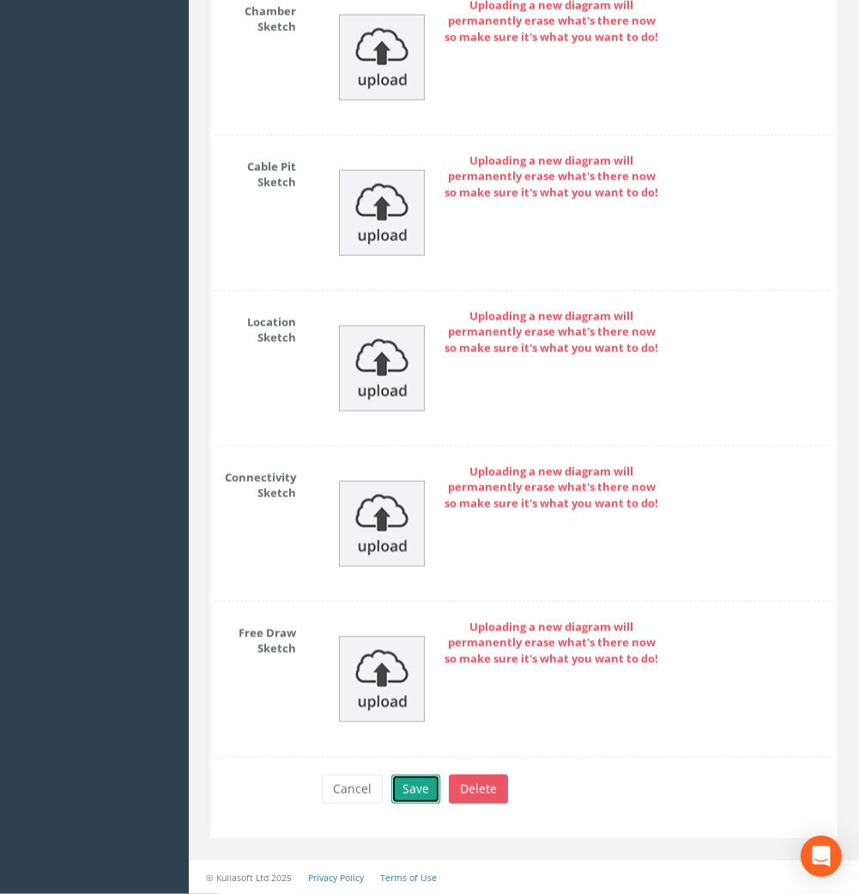
click at [425, 786] on button "Save" at bounding box center [415, 788] width 49 height 29
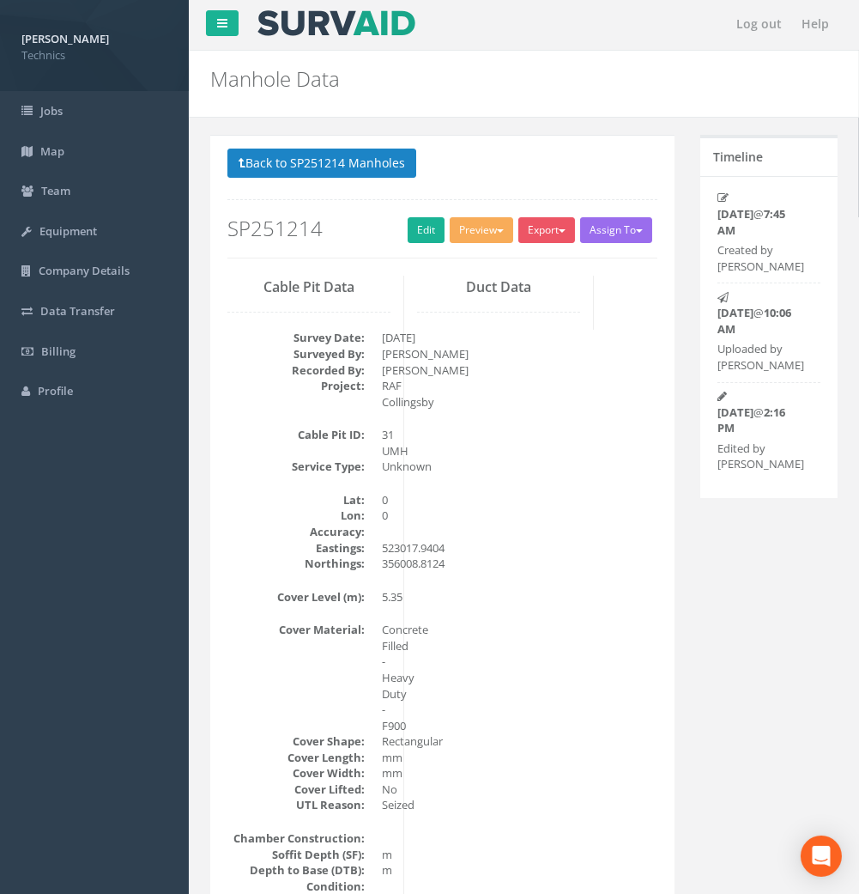
scroll to position [0, 0]
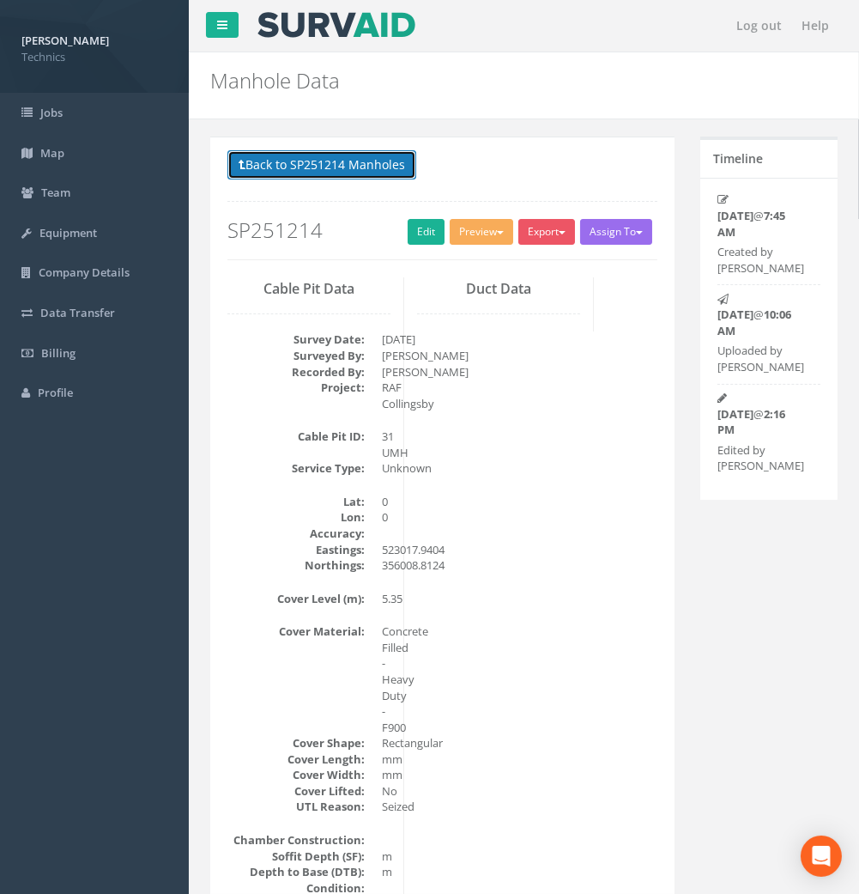
click at [337, 178] on button "Back to SP251214 Manholes" at bounding box center [321, 164] width 189 height 29
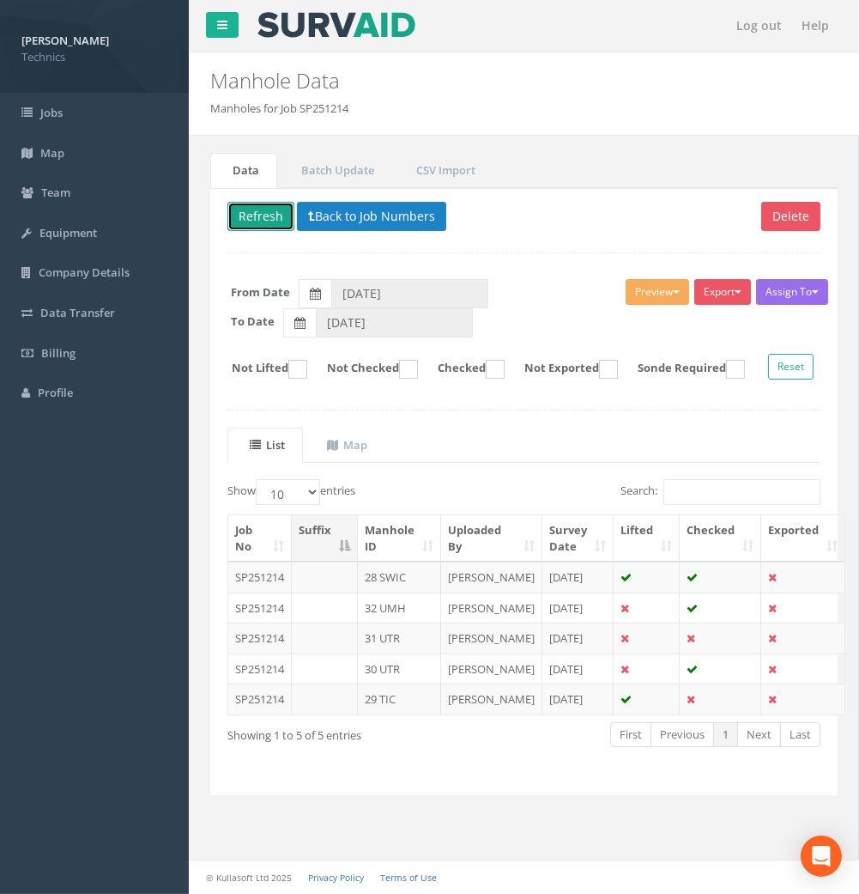
click at [271, 207] on button "Refresh" at bounding box center [260, 216] width 67 height 29
click at [392, 714] on td "29 TIC" at bounding box center [399, 698] width 83 height 31
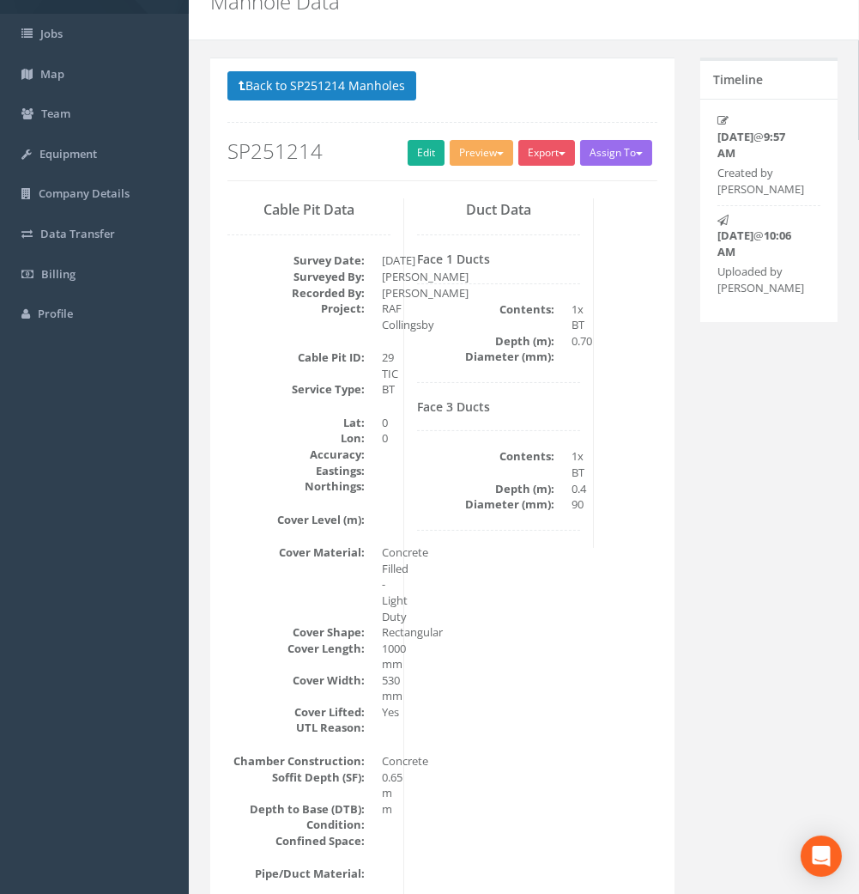
scroll to position [0, 0]
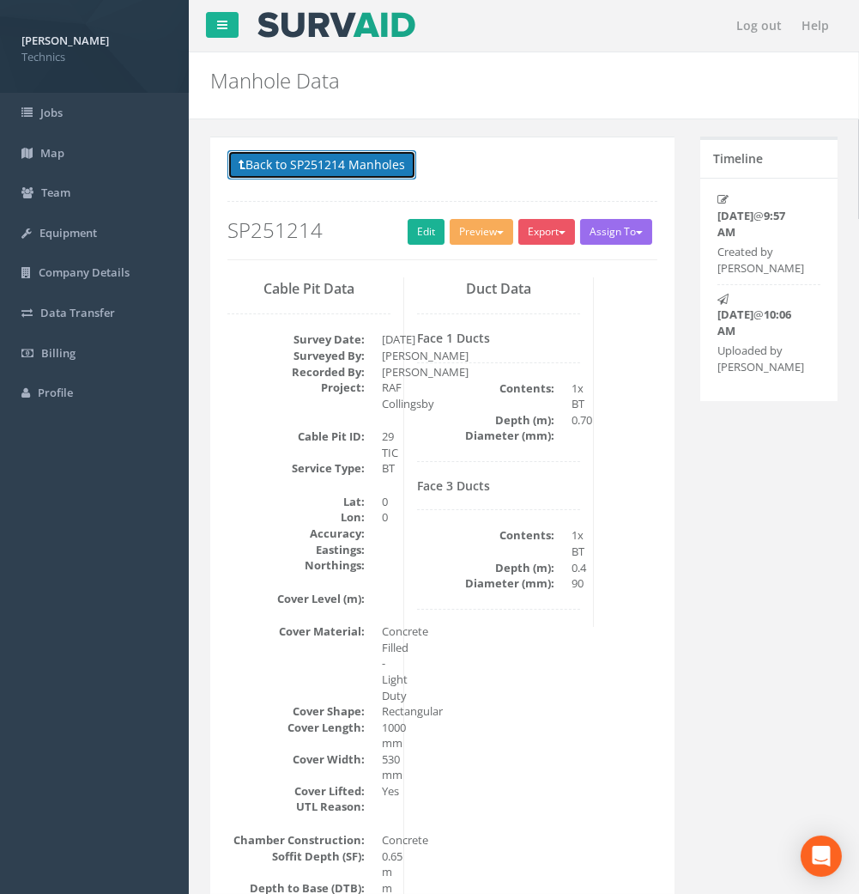
click at [300, 161] on button "Back to SP251214 Manholes" at bounding box center [321, 164] width 189 height 29
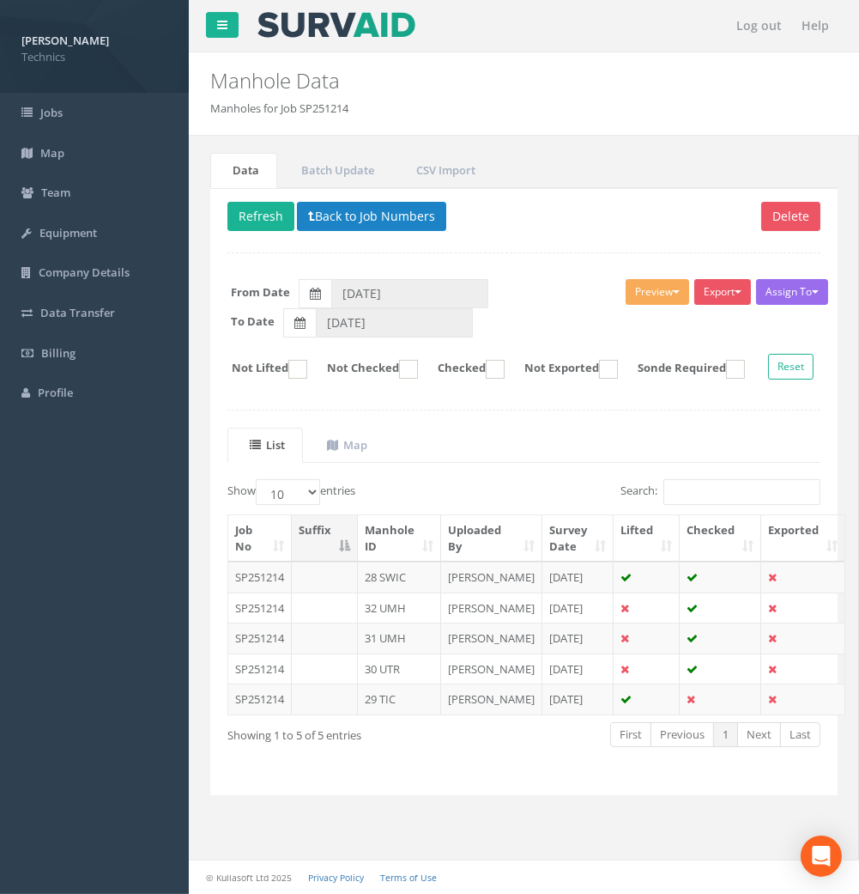
click at [401, 553] on th "Manhole ID" at bounding box center [399, 538] width 83 height 46
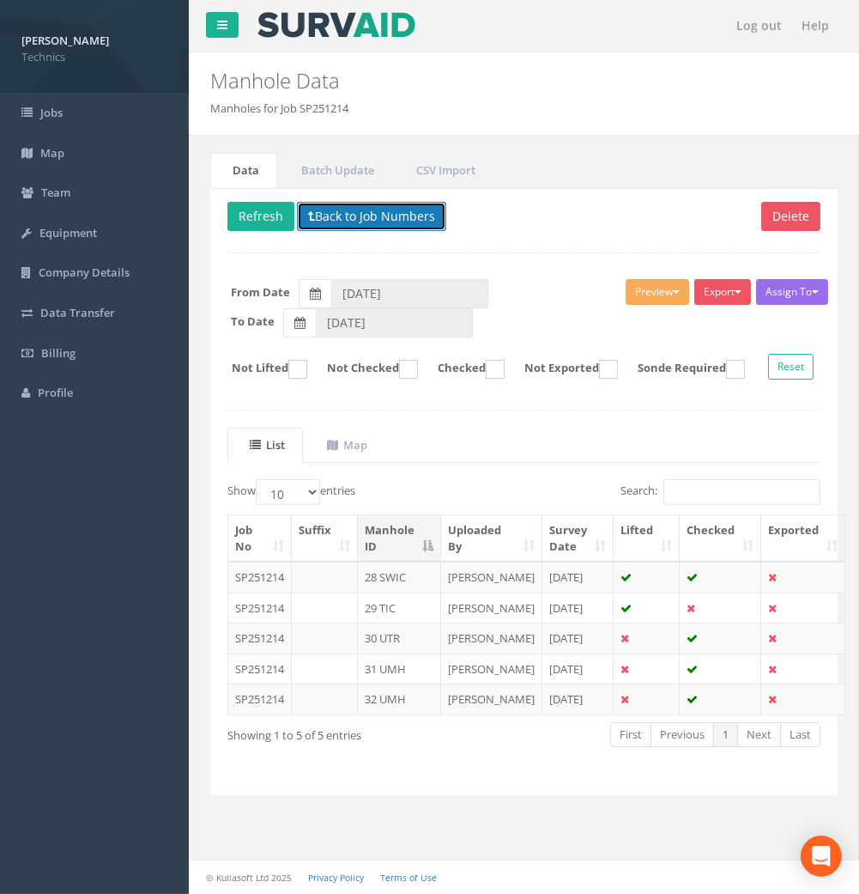
click at [345, 220] on button "Back to Job Numbers" at bounding box center [371, 216] width 149 height 29
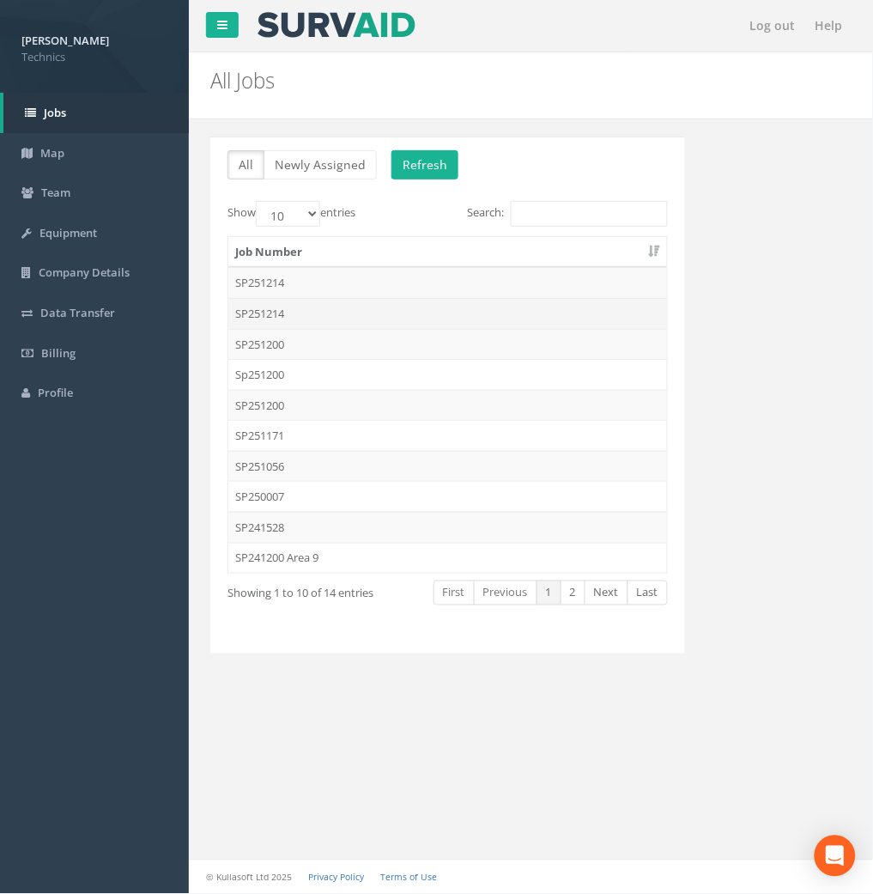
click at [268, 319] on td "SP251214" at bounding box center [447, 313] width 439 height 31
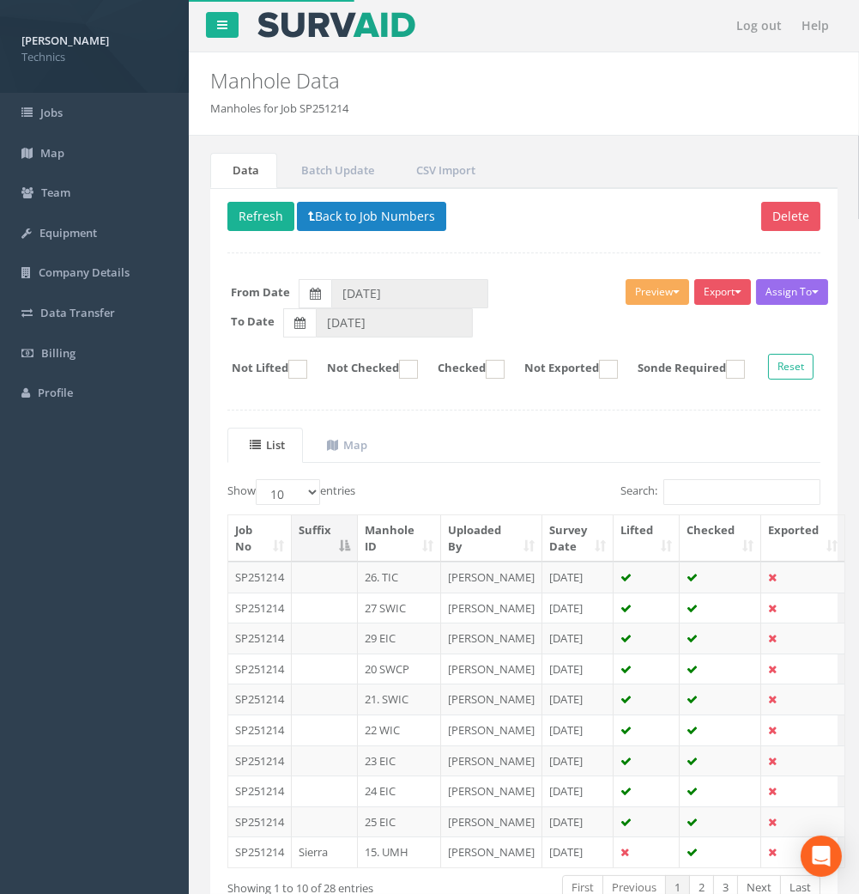
click at [391, 561] on th "Manhole ID" at bounding box center [399, 538] width 83 height 46
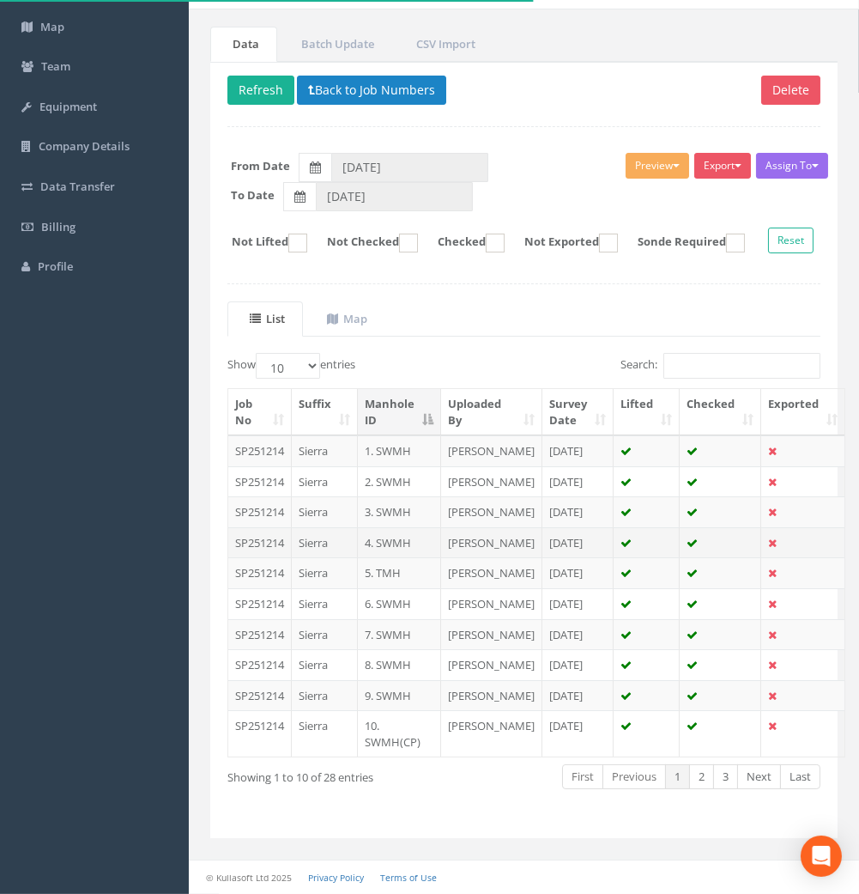
scroll to position [286, 0]
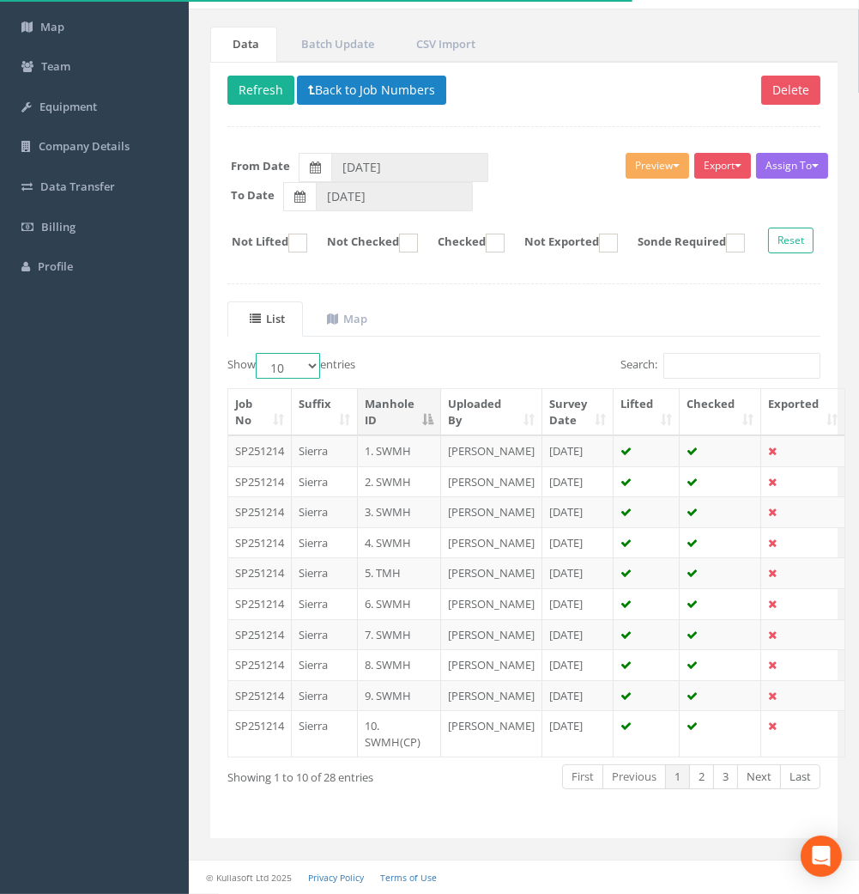
click at [290, 353] on select "10 25 50 100" at bounding box center [288, 366] width 64 height 26
select select "50"
click at [258, 353] on select "10 25 50 100" at bounding box center [288, 366] width 64 height 26
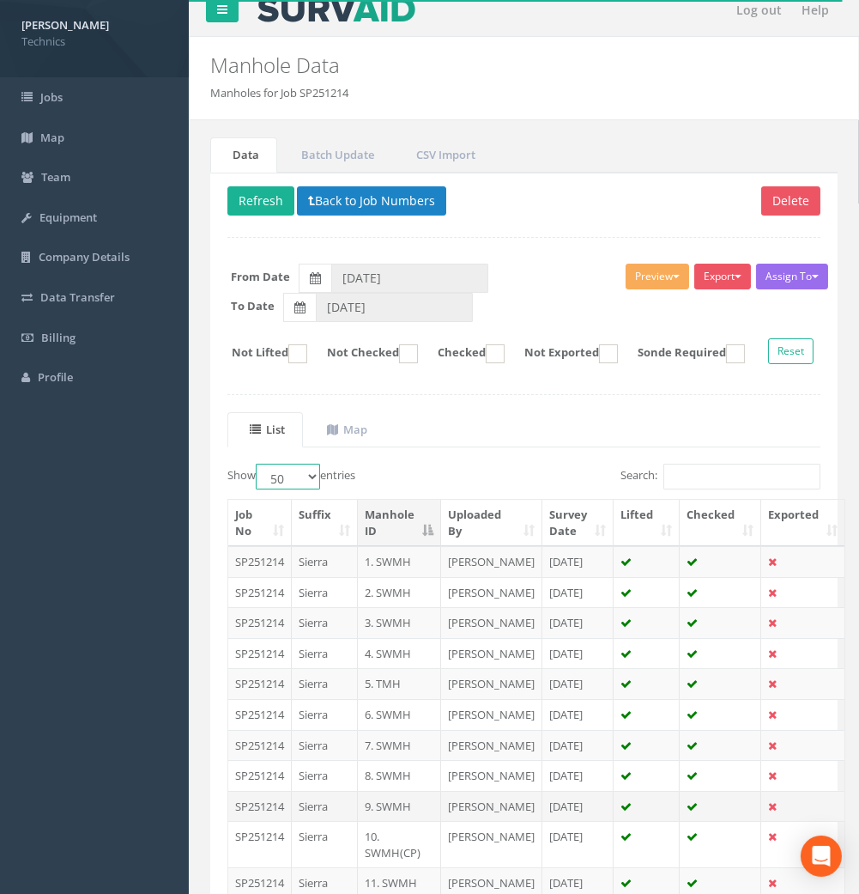
scroll to position [0, 0]
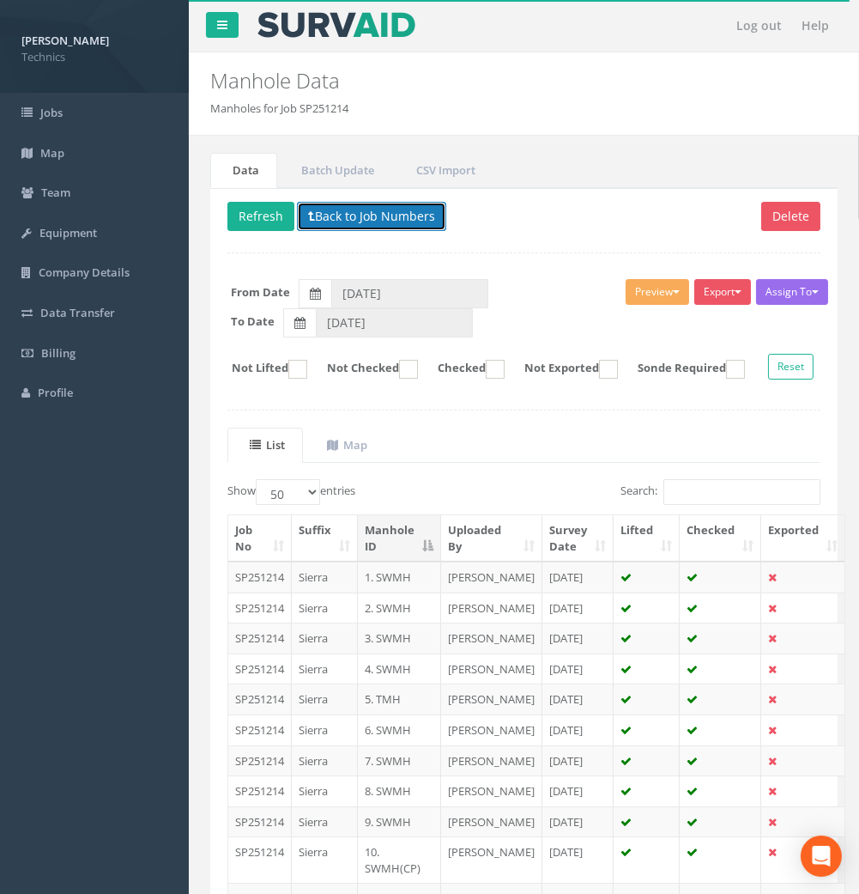
click at [318, 217] on button "Back to Job Numbers" at bounding box center [371, 216] width 149 height 29
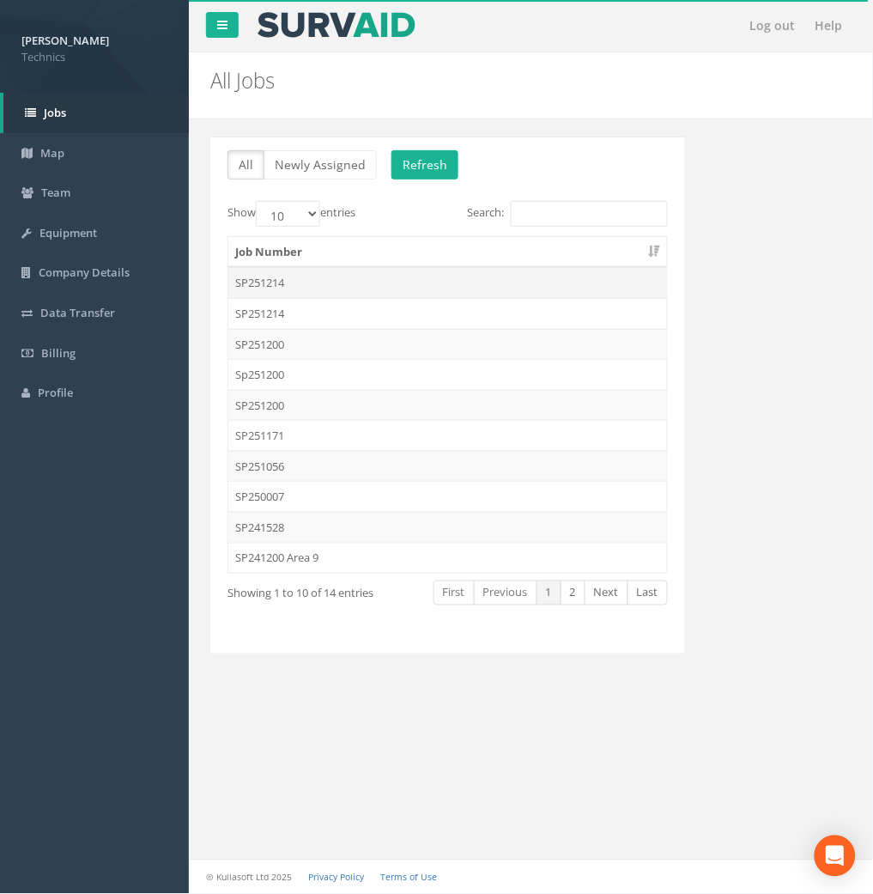
click at [280, 278] on td "SP251214" at bounding box center [447, 282] width 439 height 31
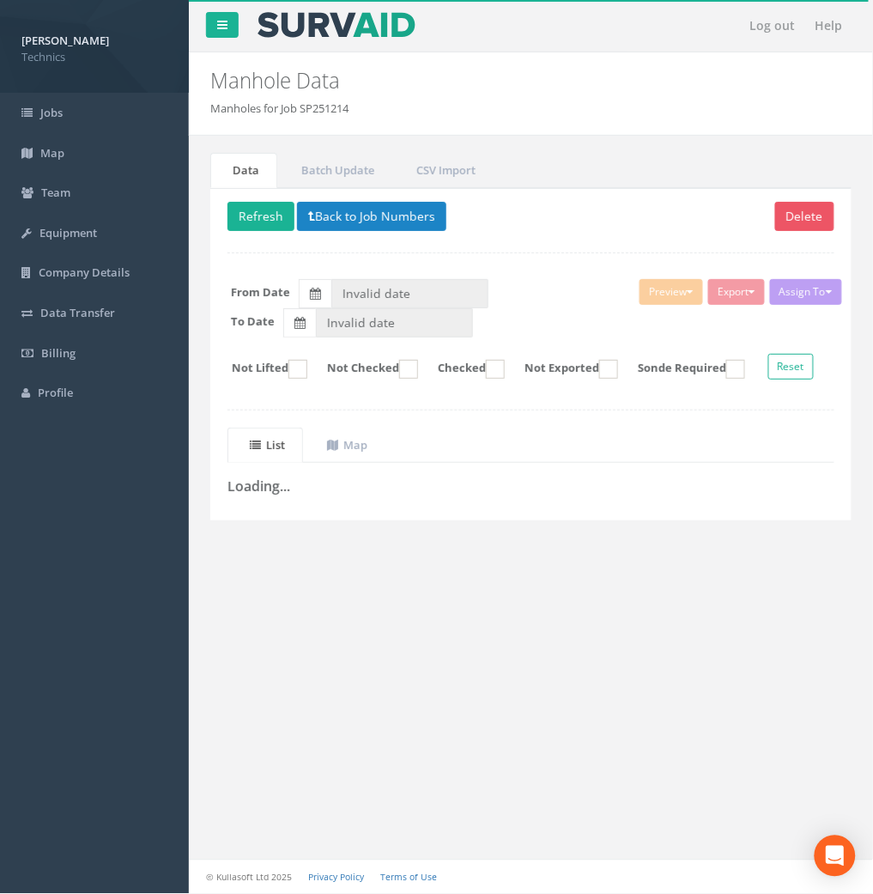
type input "[DATE]"
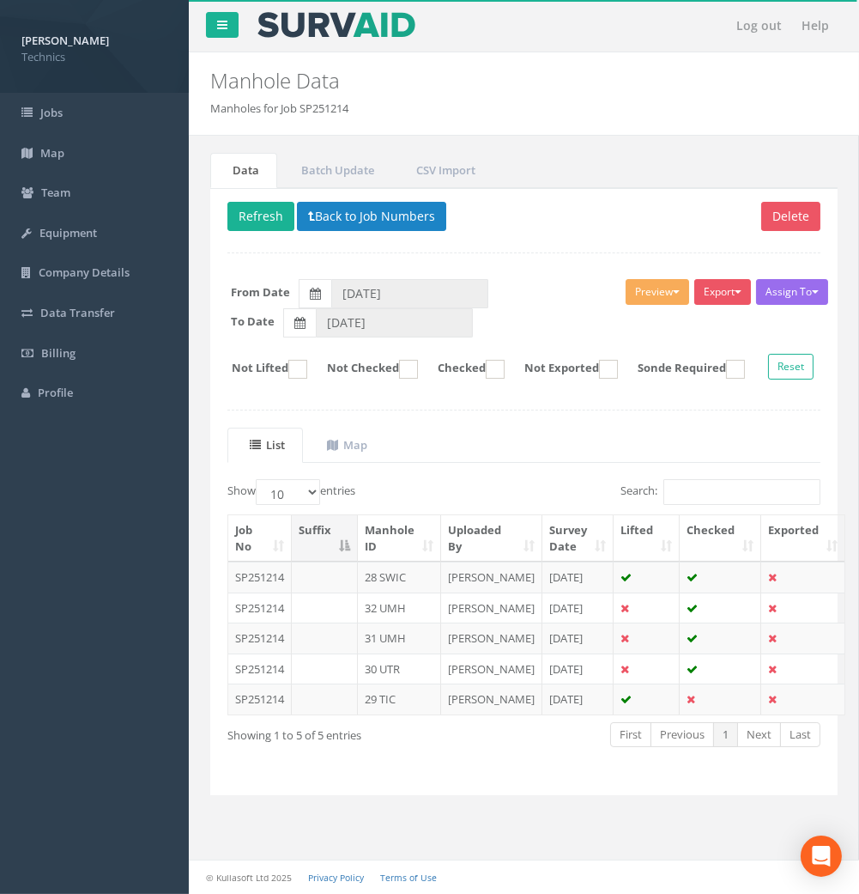
scroll to position [57, 0]
click at [388, 515] on th "Manhole ID" at bounding box center [399, 538] width 83 height 46
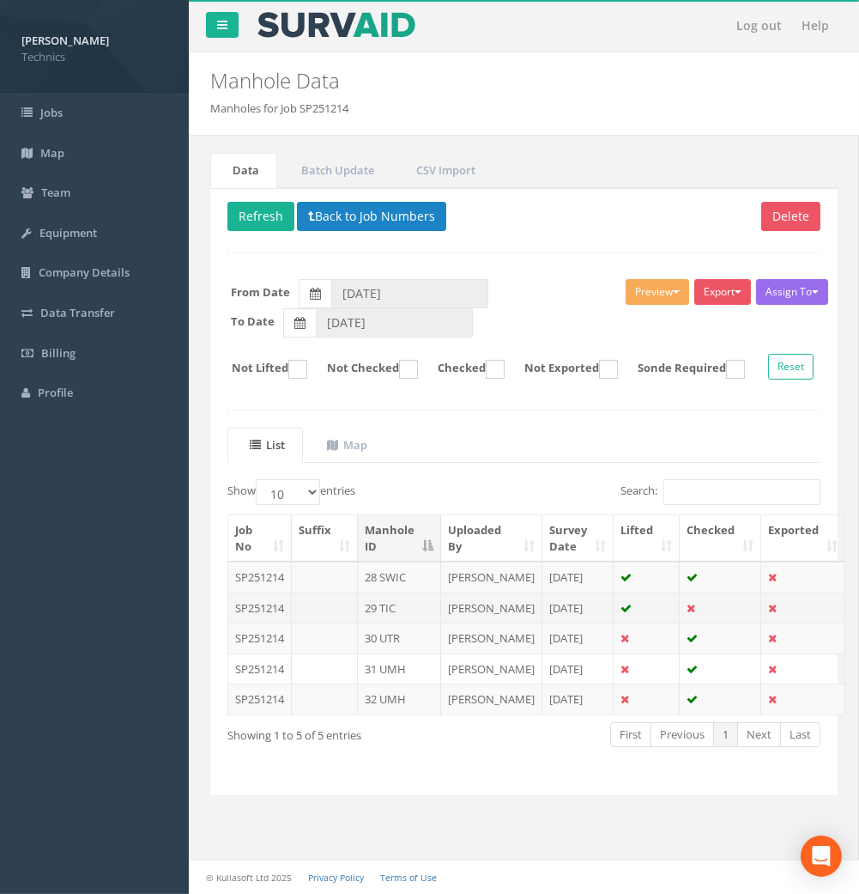
click at [392, 592] on td "29 TIC" at bounding box center [399, 607] width 83 height 31
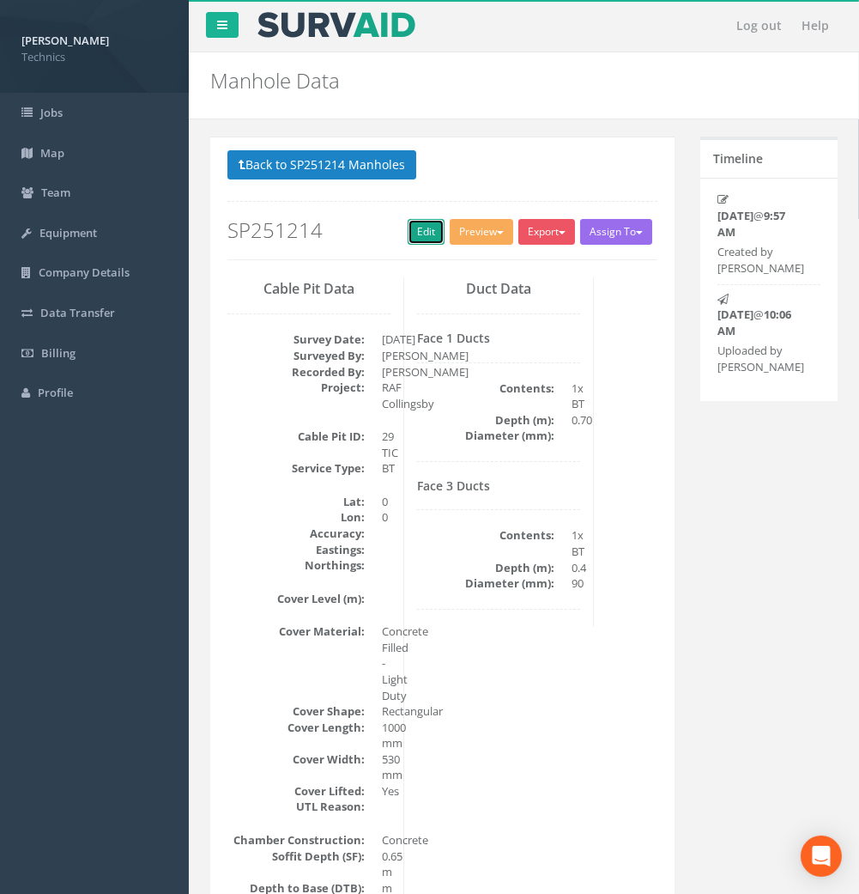
click at [414, 242] on link "Edit" at bounding box center [426, 232] width 37 height 26
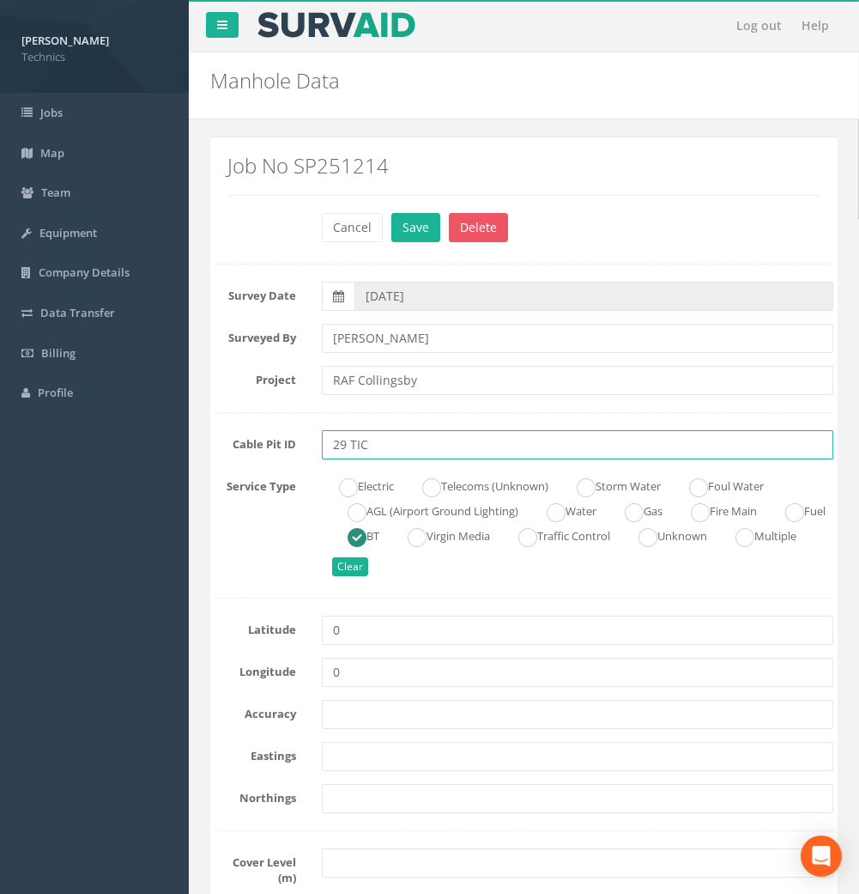
click at [347, 444] on input "29 TIC" at bounding box center [578, 444] width 512 height 29
type input "33 TIC"
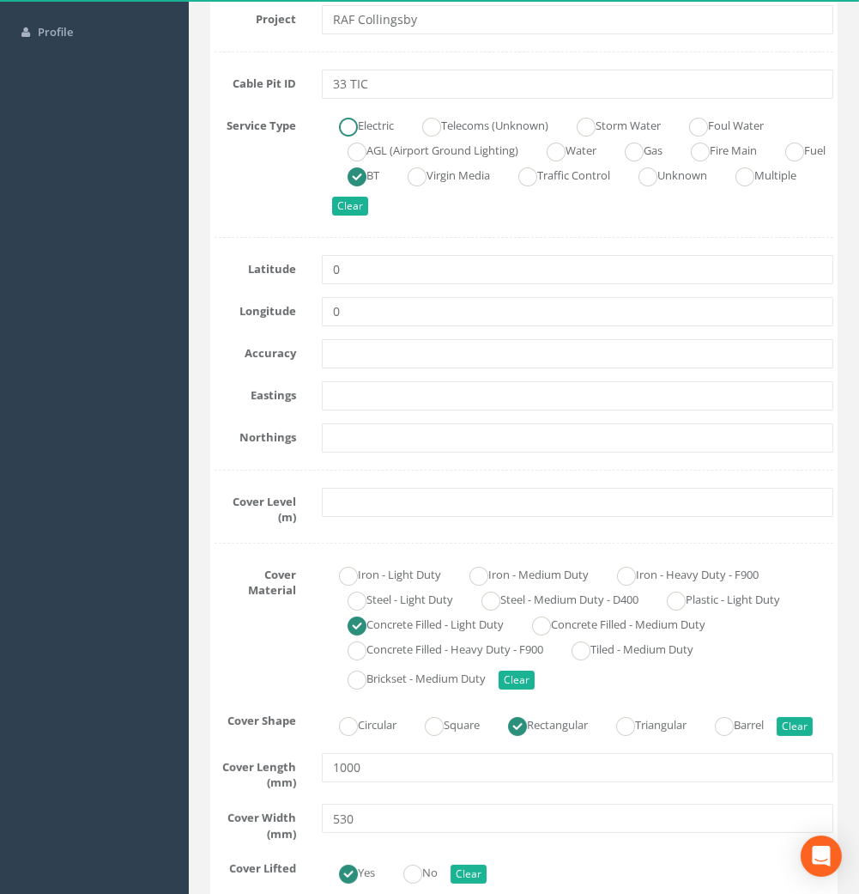
scroll to position [381, 0]
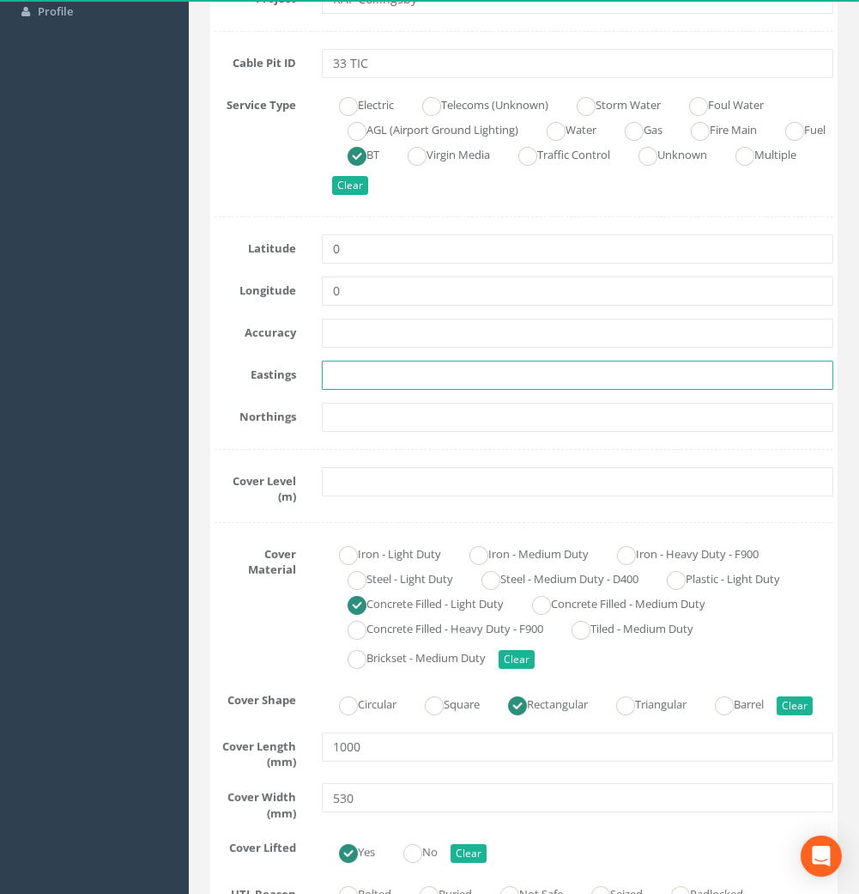
click at [354, 375] on input "text" at bounding box center [578, 375] width 512 height 29
paste input "523159.942"
type input "523159.942"
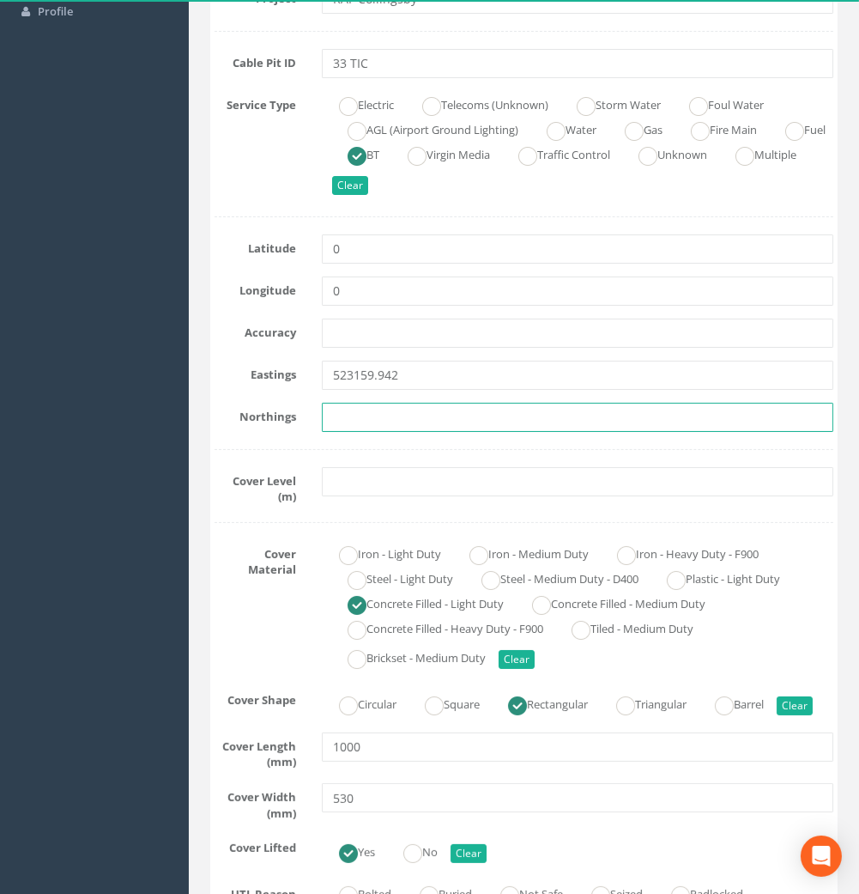
click at [355, 418] on input "text" at bounding box center [578, 417] width 512 height 29
paste input "355619.4448"
type input "355619.4448"
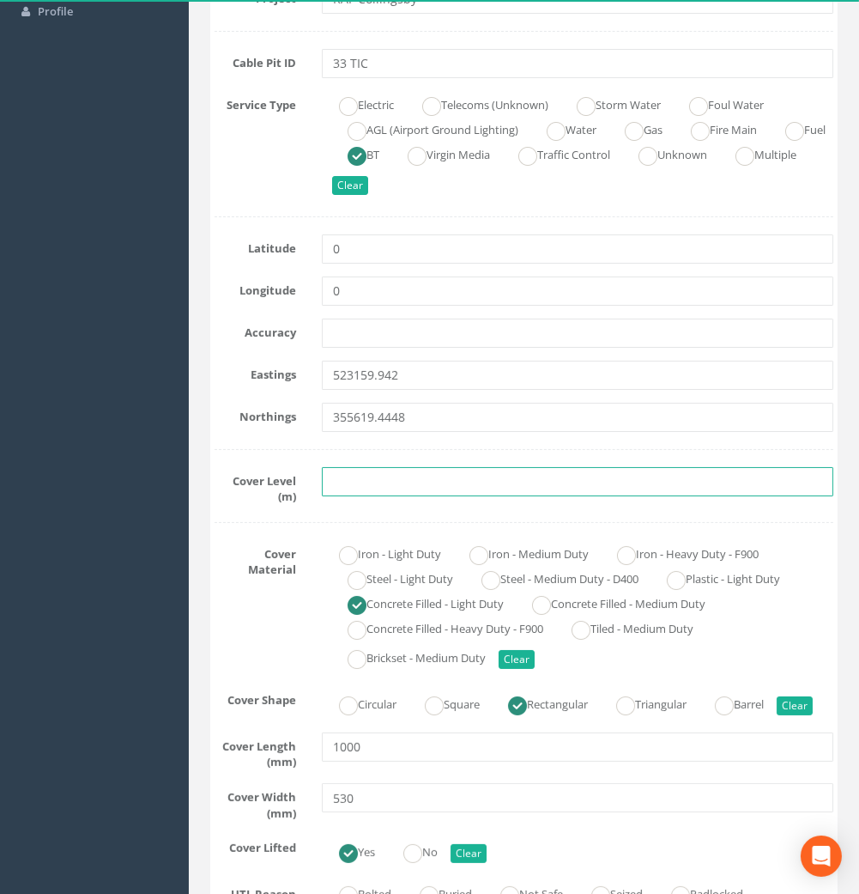
click at [358, 482] on input "text" at bounding box center [578, 481] width 512 height 29
paste input "4.2669"
click at [372, 483] on input "4.2669" at bounding box center [578, 481] width 512 height 29
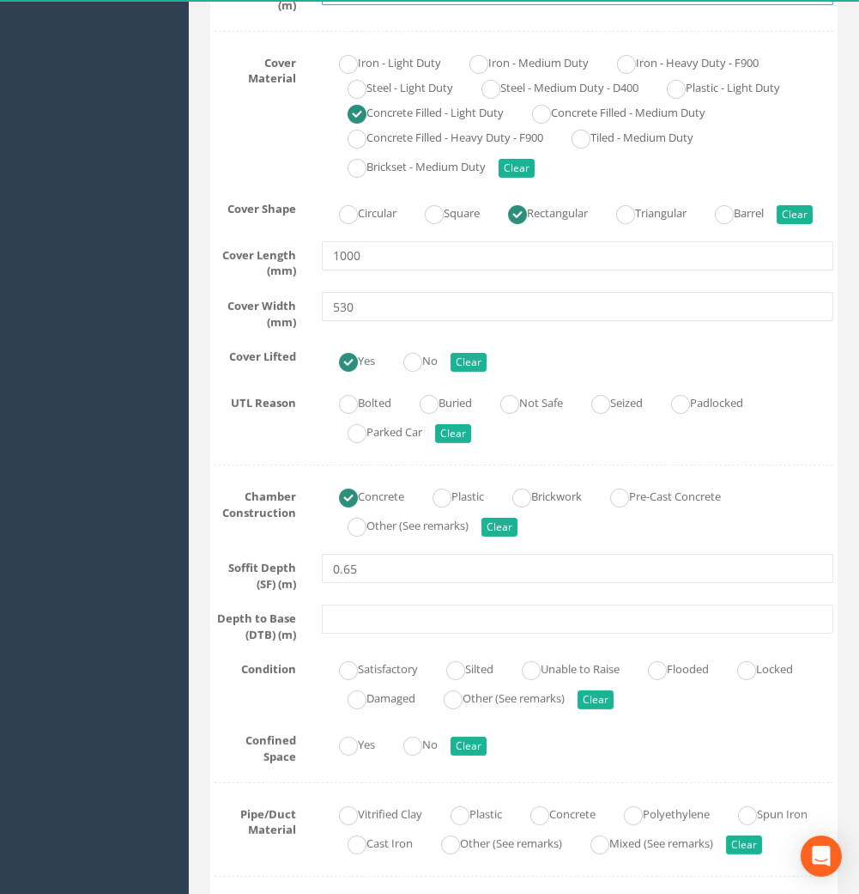
scroll to position [1144, 0]
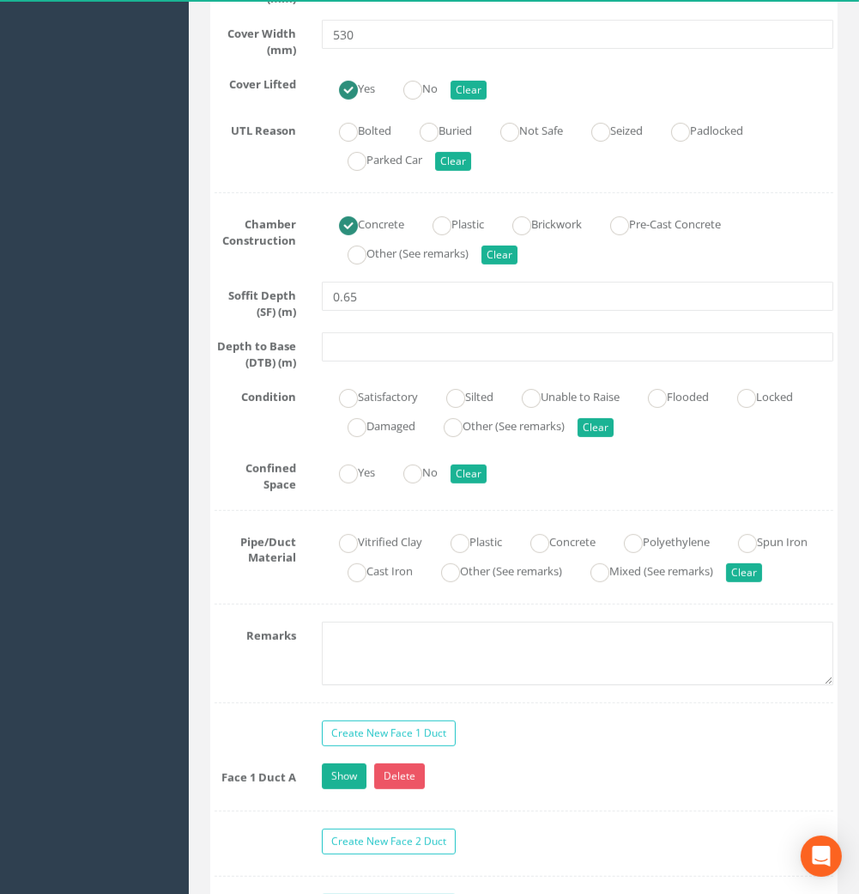
type input "4.26"
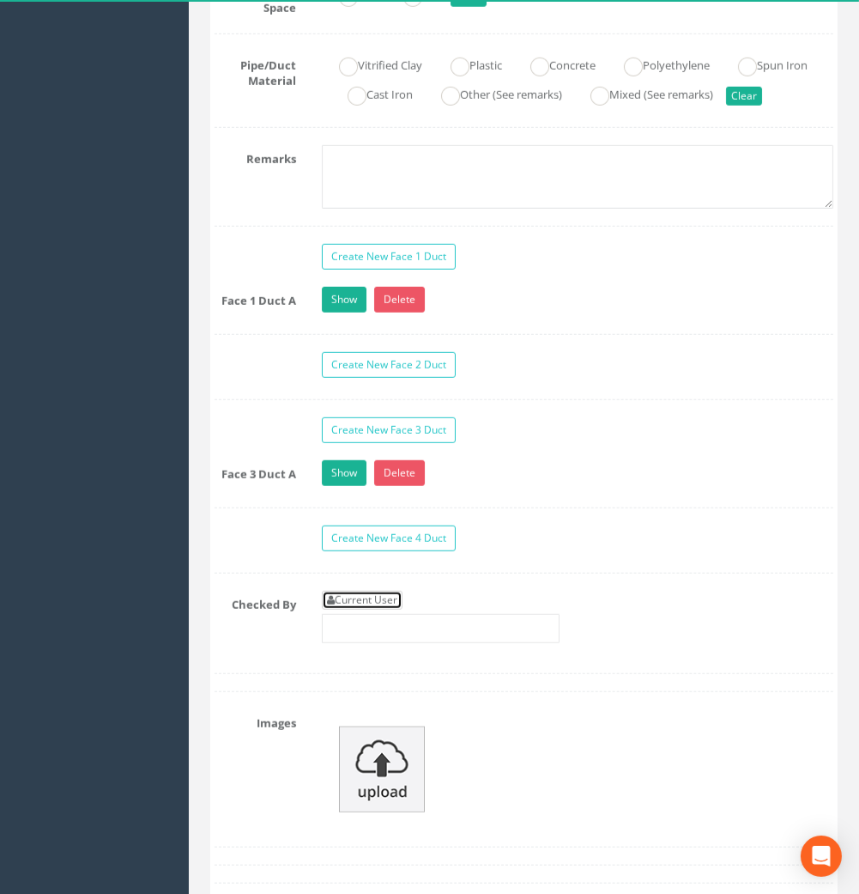
click at [386, 609] on link "Current User" at bounding box center [362, 600] width 81 height 19
type input "[PERSON_NAME]"
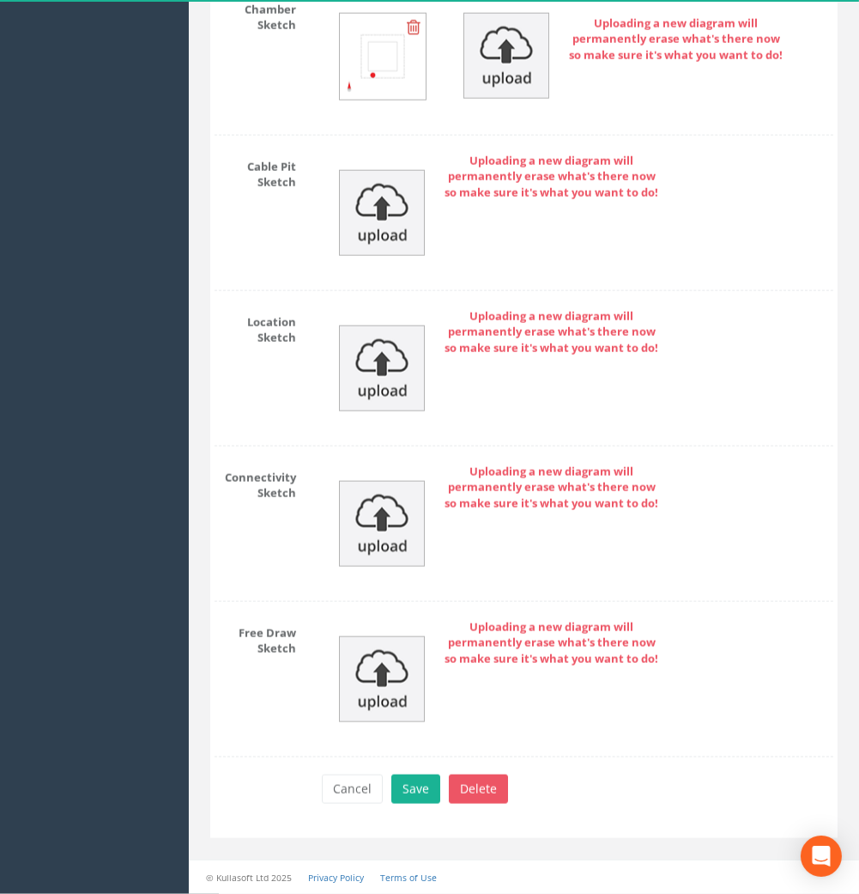
scroll to position [2754, 0]
click at [426, 791] on button "Save" at bounding box center [415, 788] width 49 height 29
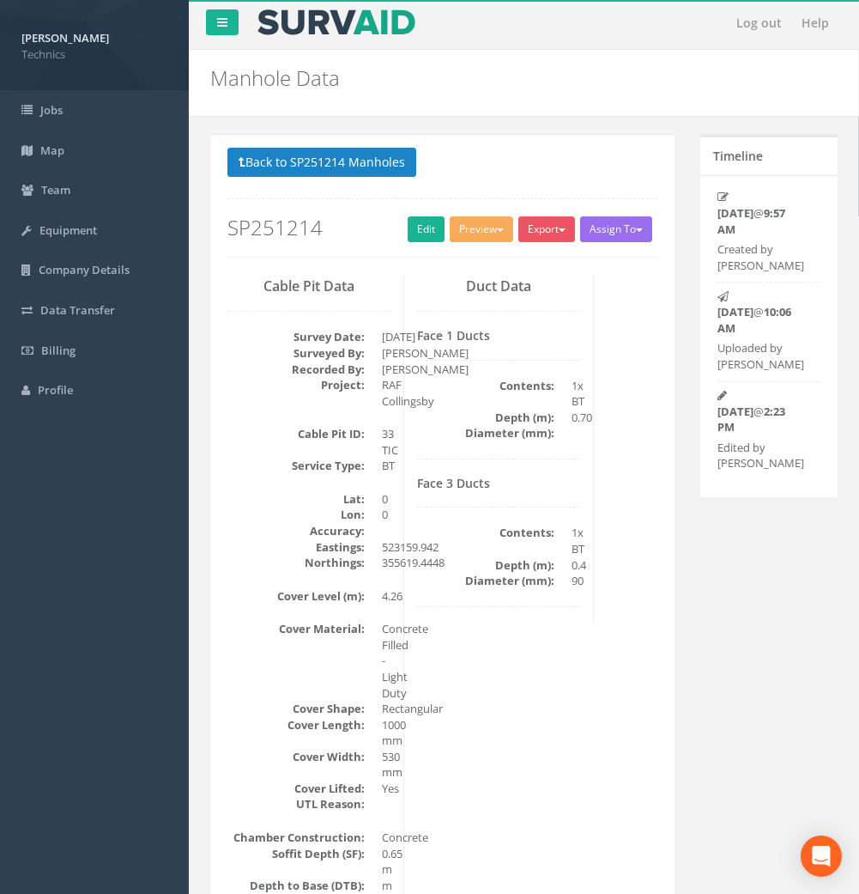
scroll to position [0, 0]
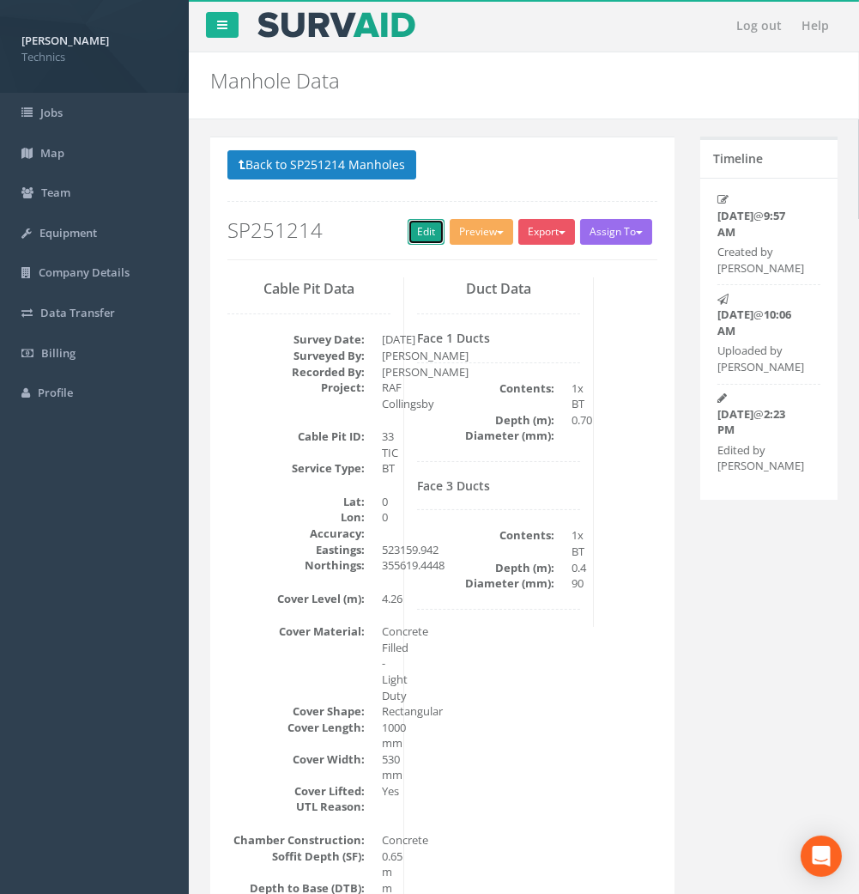
click at [419, 227] on link "Edit" at bounding box center [426, 232] width 37 height 26
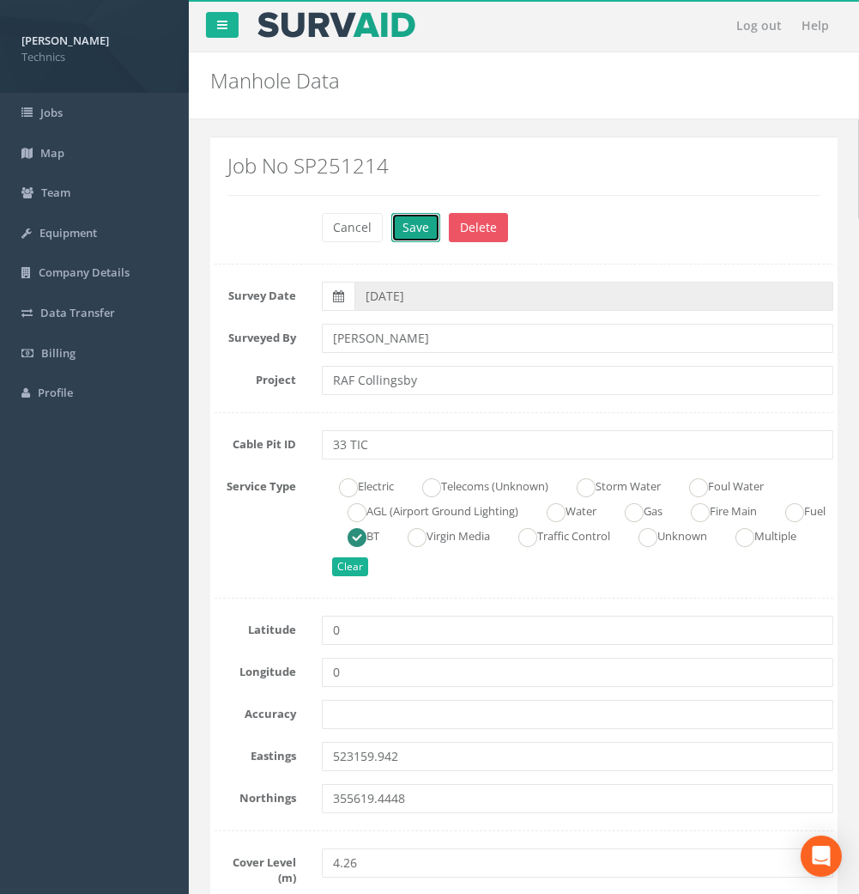
click at [406, 229] on button "Save" at bounding box center [415, 227] width 49 height 29
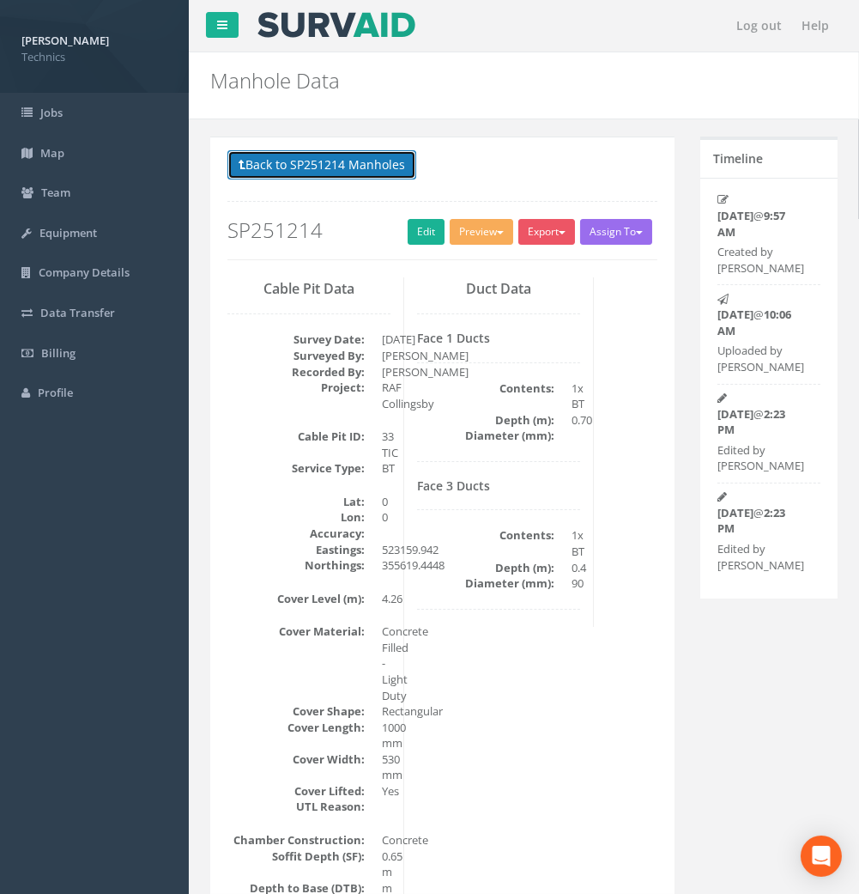
click at [307, 165] on button "Back to SP251214 Manholes" at bounding box center [321, 164] width 189 height 29
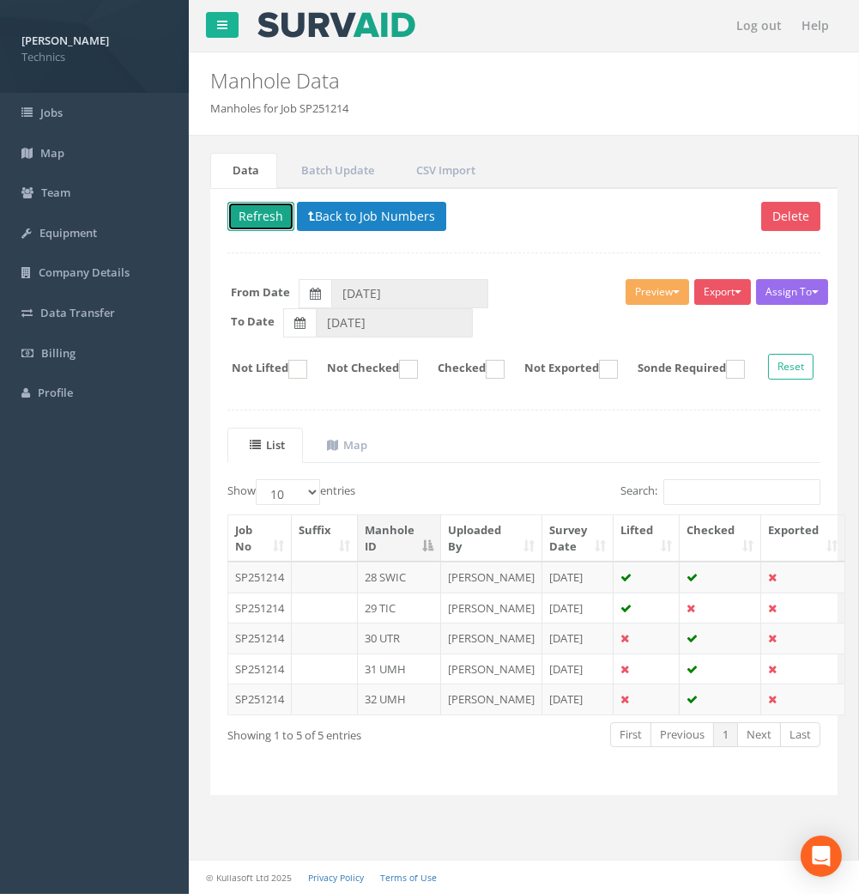
click at [264, 221] on button "Refresh" at bounding box center [260, 216] width 67 height 29
click at [338, 210] on button "Back to Job Numbers" at bounding box center [371, 216] width 149 height 29
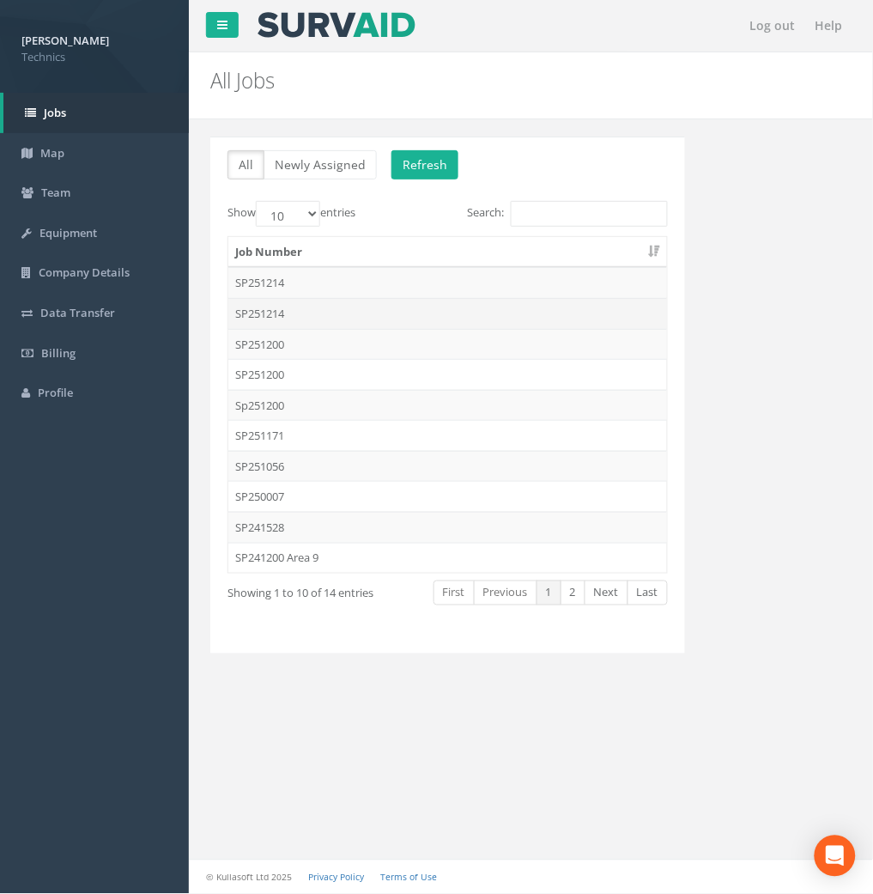
click at [278, 311] on td "SP251214" at bounding box center [447, 313] width 439 height 31
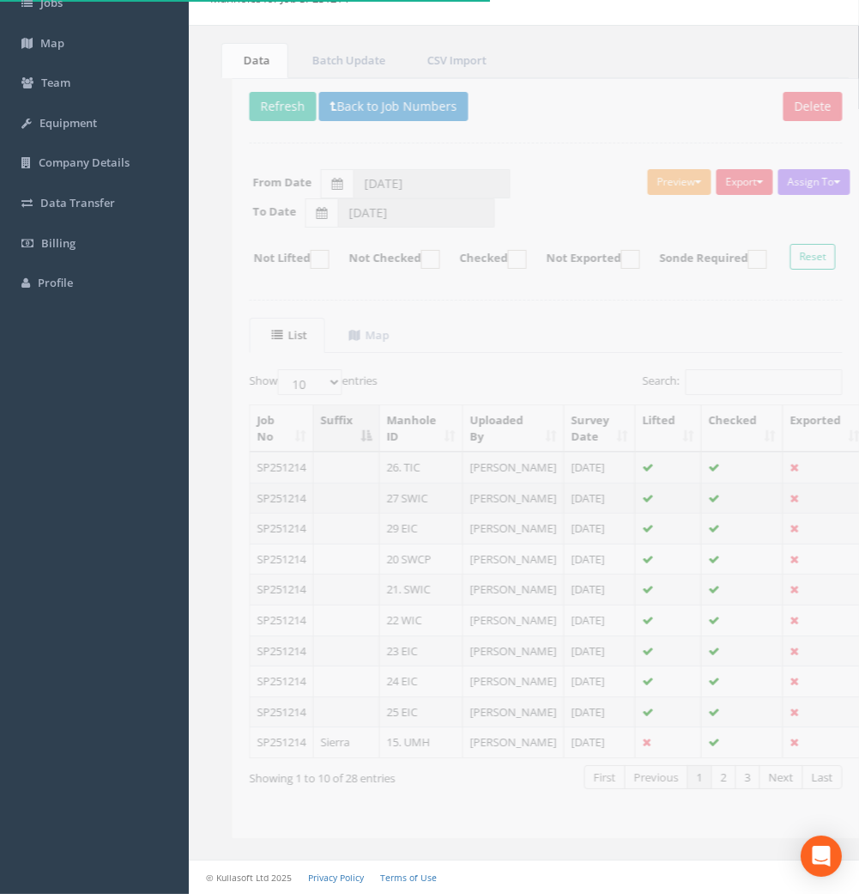
scroll to position [289, 0]
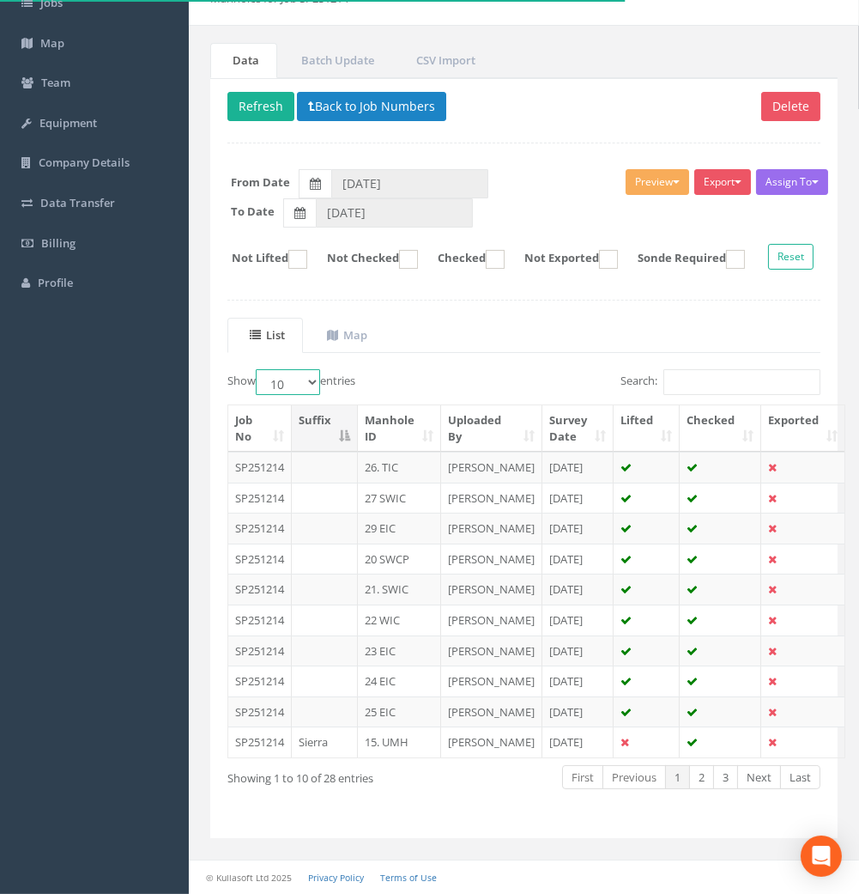
click at [294, 369] on select "10 25 50 100" at bounding box center [288, 382] width 64 height 26
select select "50"
click at [258, 369] on select "10 25 50 100" at bounding box center [288, 382] width 64 height 26
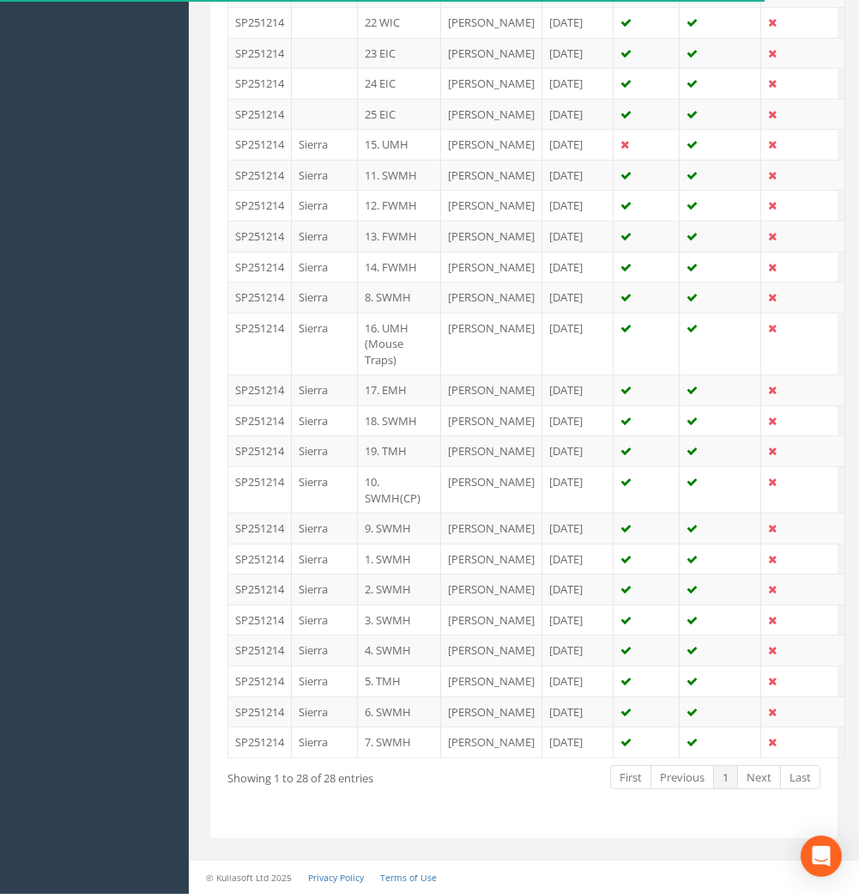
scroll to position [1143, 0]
